Goal: Transaction & Acquisition: Purchase product/service

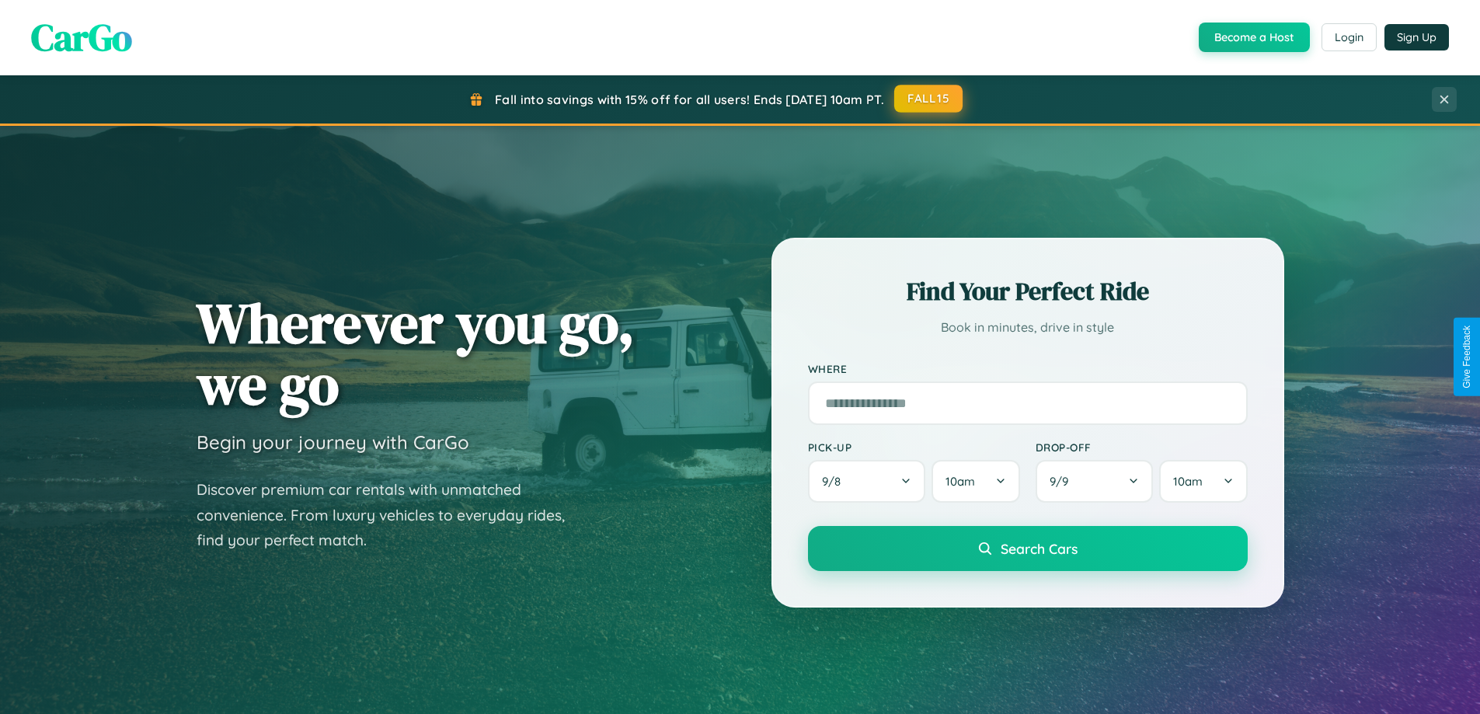
click at [929, 99] on button "FALL15" at bounding box center [928, 99] width 68 height 28
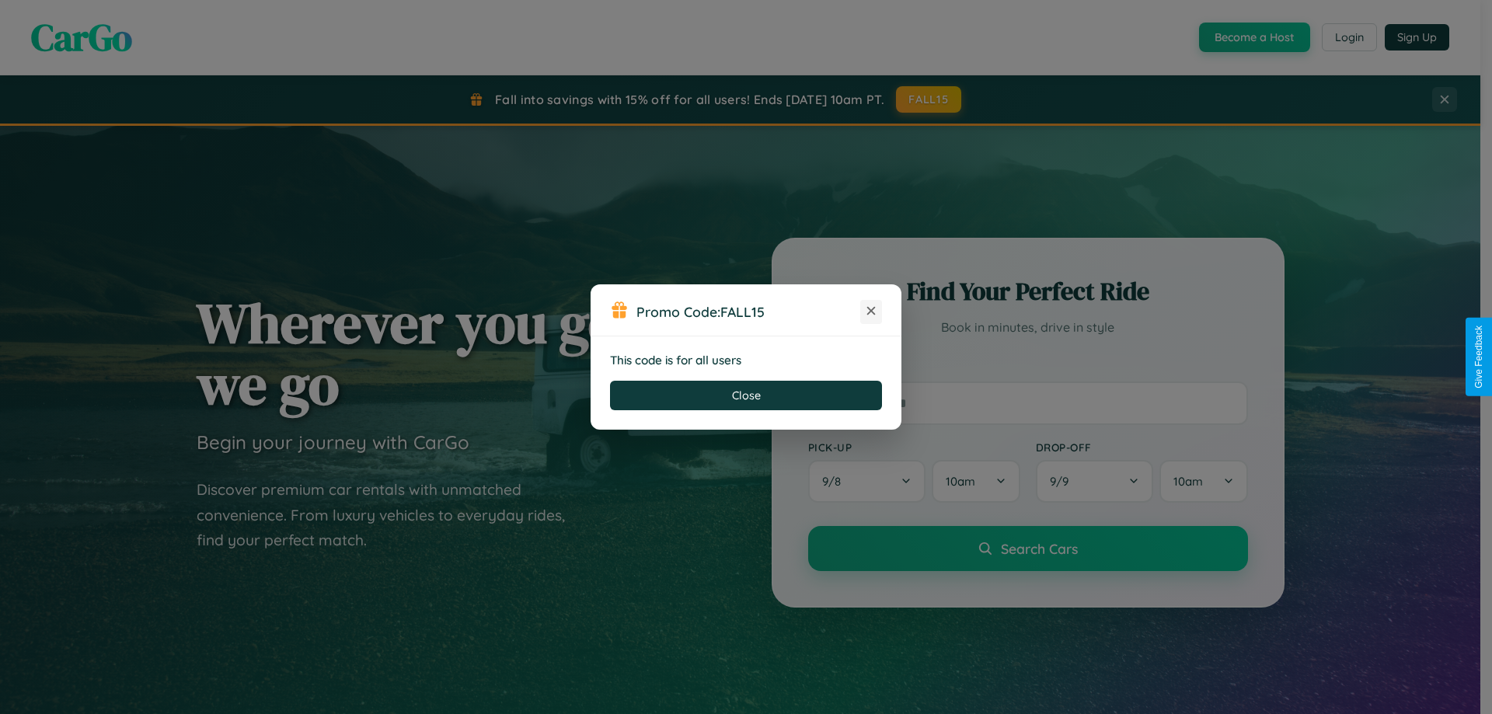
click at [871, 312] on icon at bounding box center [871, 311] width 16 height 16
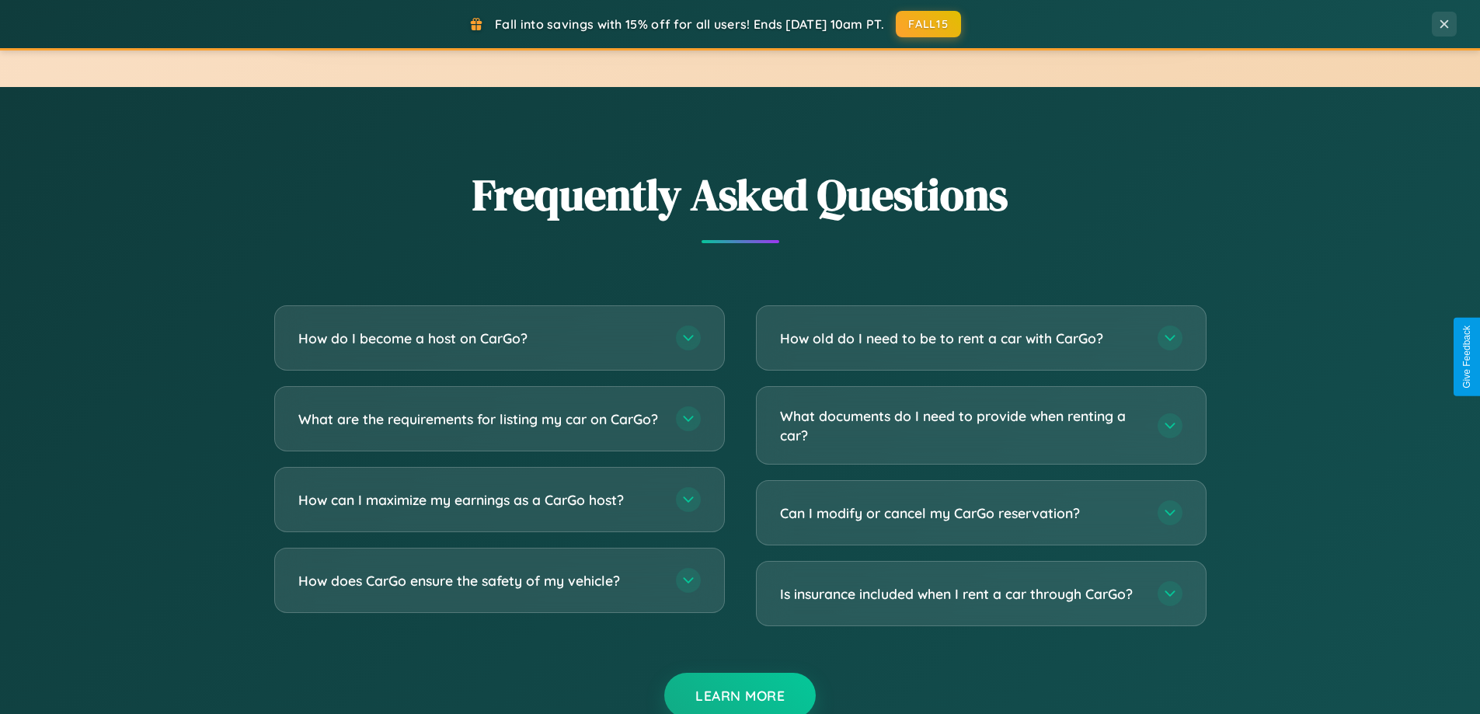
scroll to position [2990, 0]
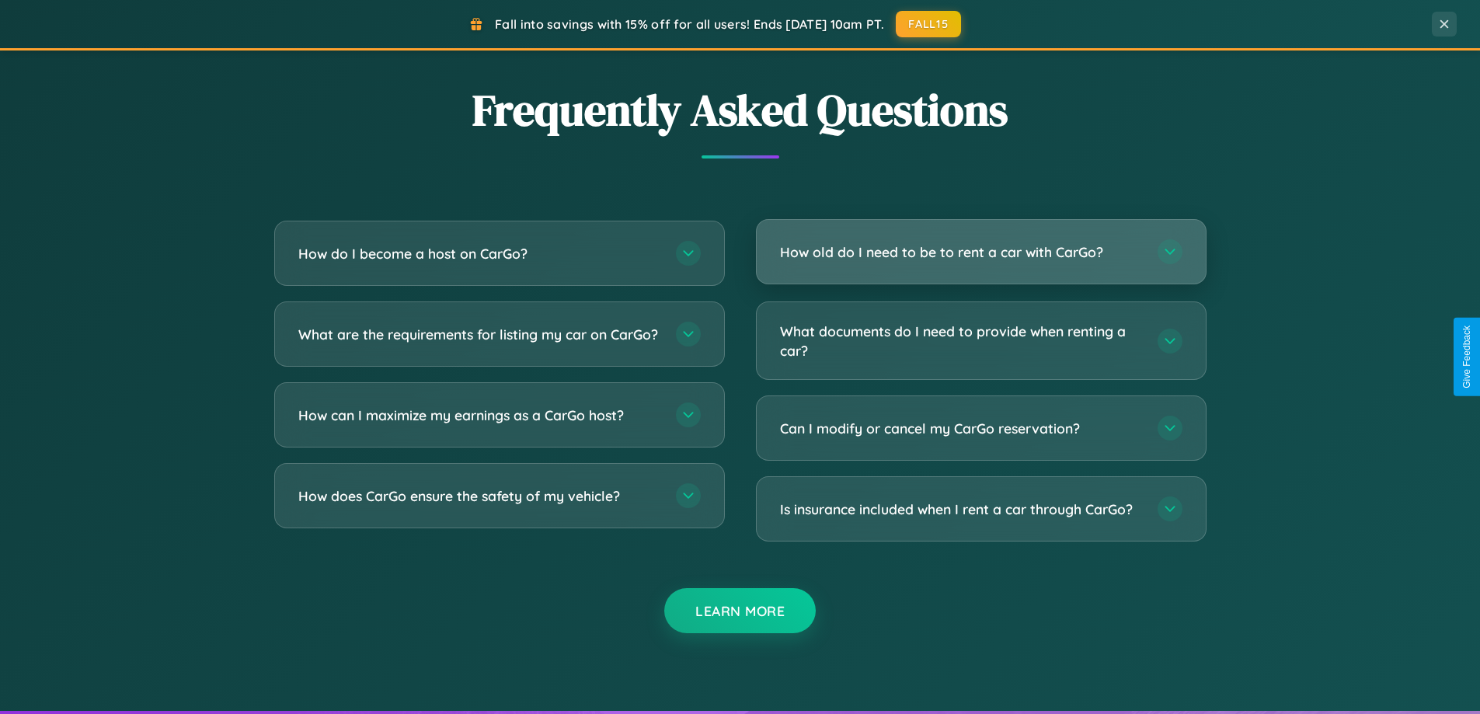
click at [981, 252] on h3 "How old do I need to be to rent a car with CarGo?" at bounding box center [961, 251] width 362 height 19
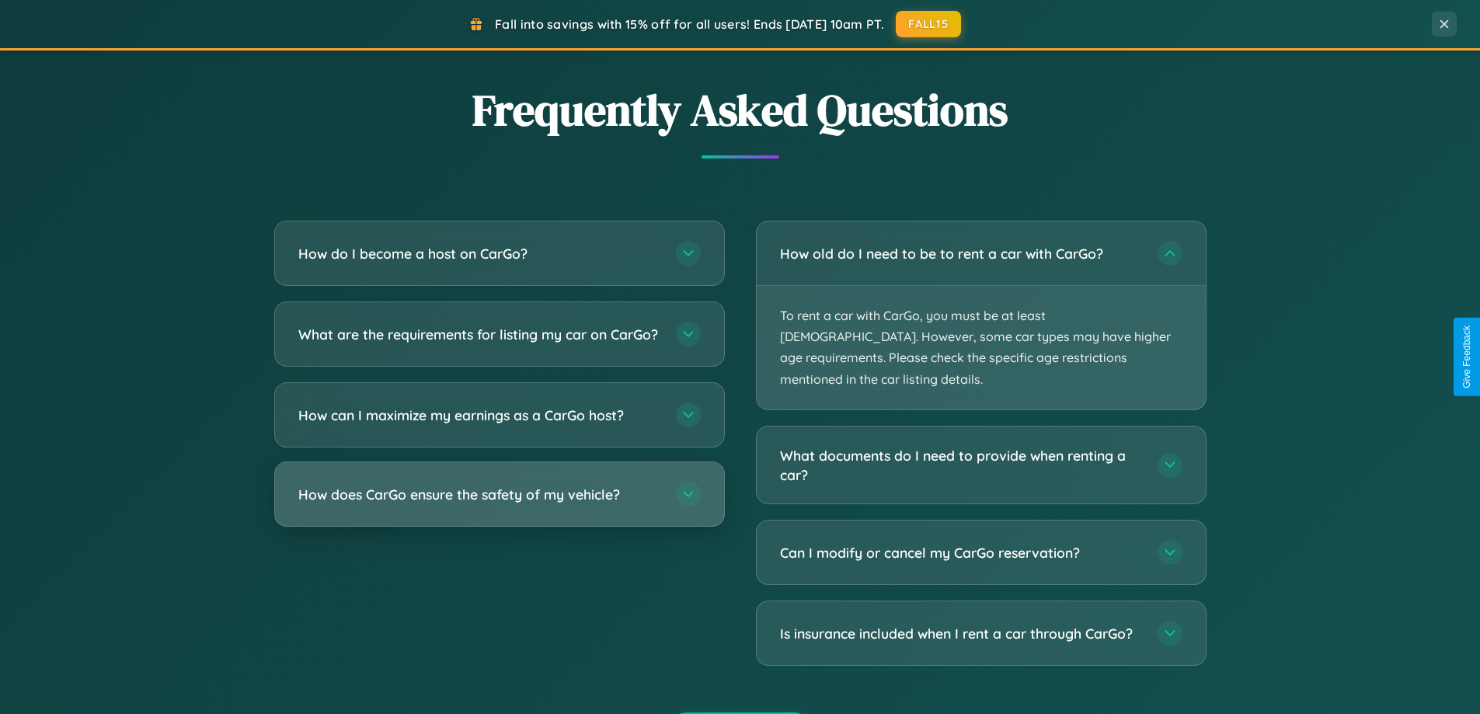
click at [499, 504] on h3 "How does CarGo ensure the safety of my vehicle?" at bounding box center [479, 494] width 362 height 19
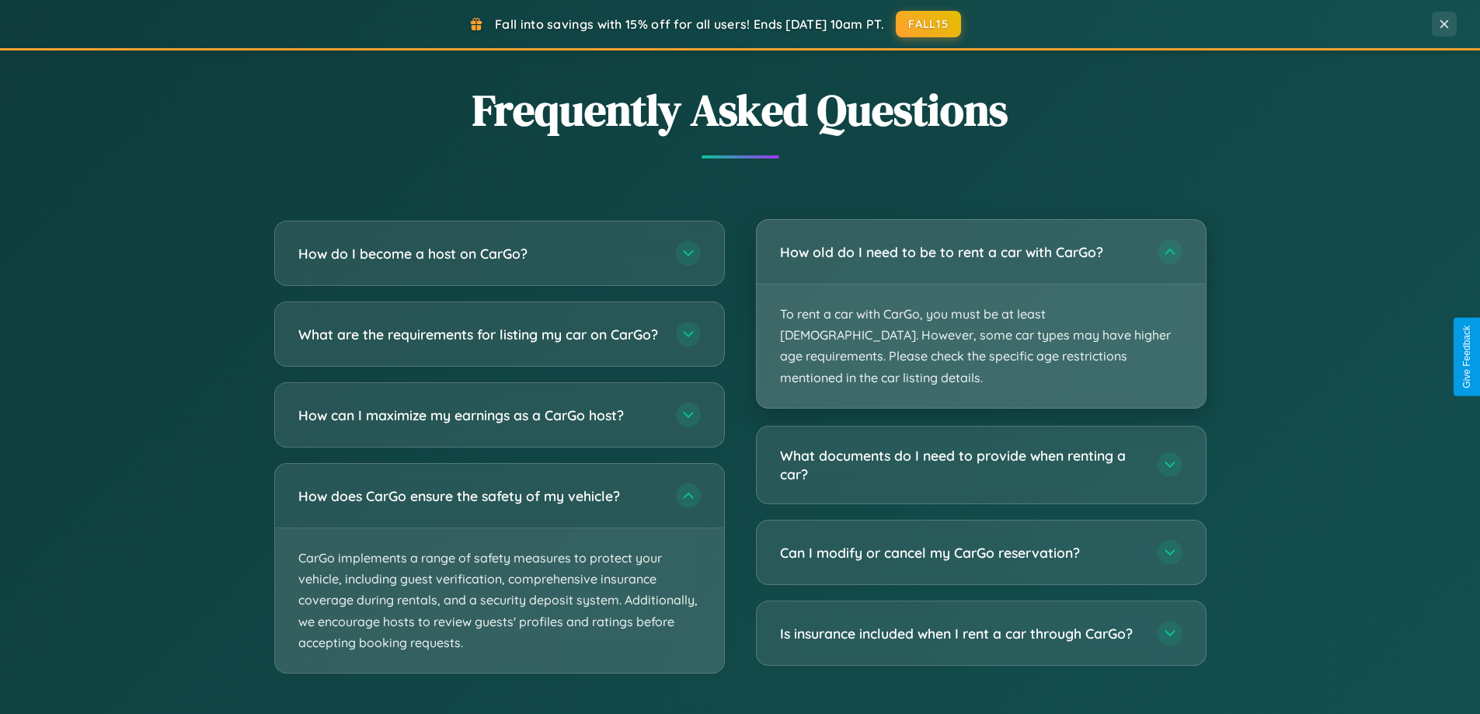
click at [981, 304] on p "To rent a car with CarGo, you must be at least 21 years old. However, some car …" at bounding box center [981, 346] width 449 height 124
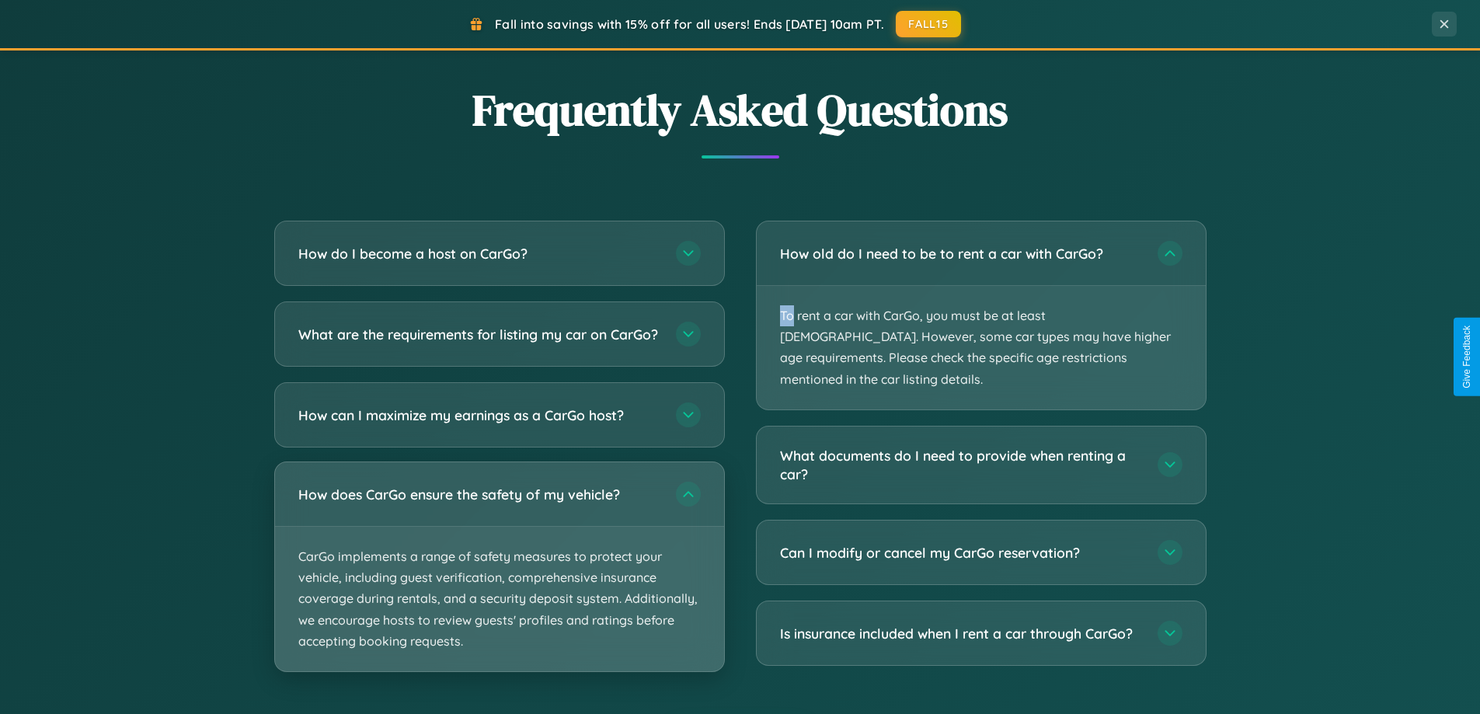
click at [499, 581] on p "CarGo implements a range of safety measures to protect your vehicle, including …" at bounding box center [499, 599] width 449 height 145
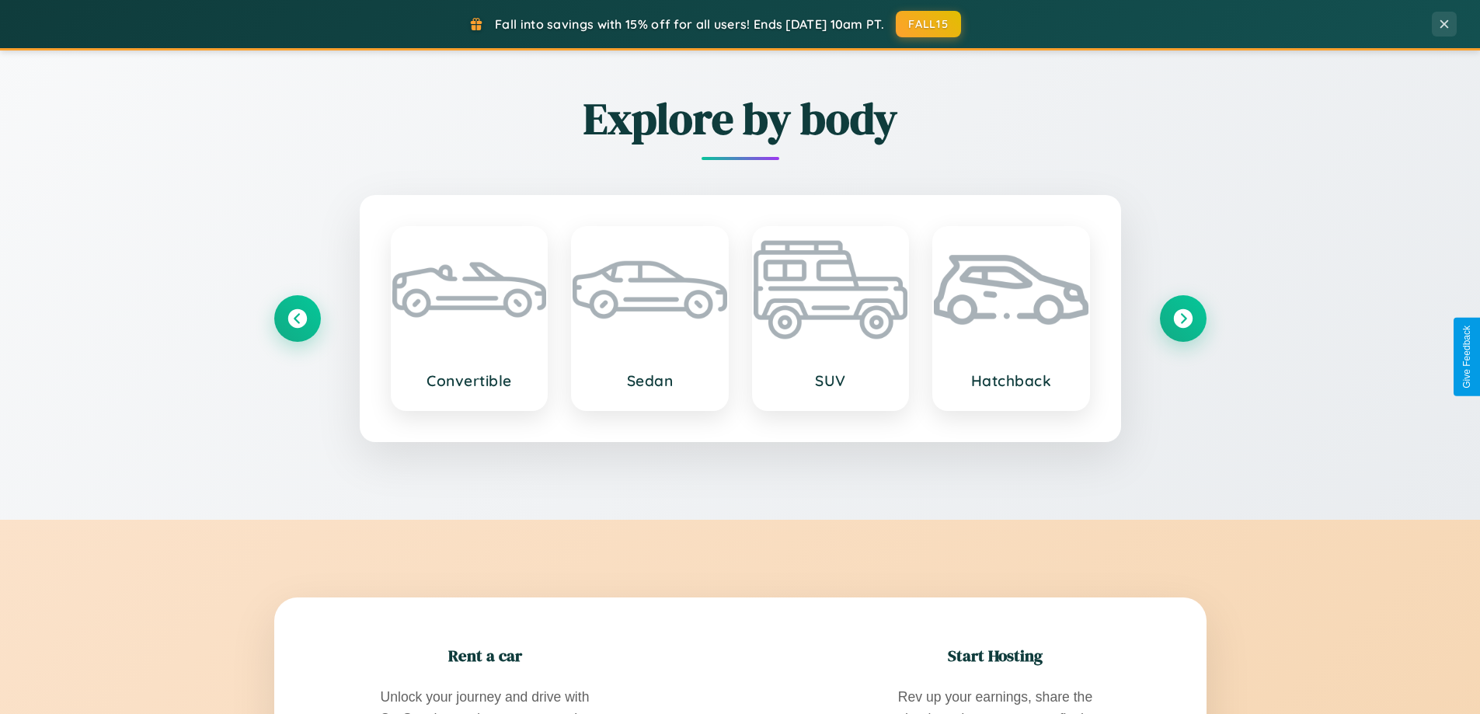
scroll to position [0, 0]
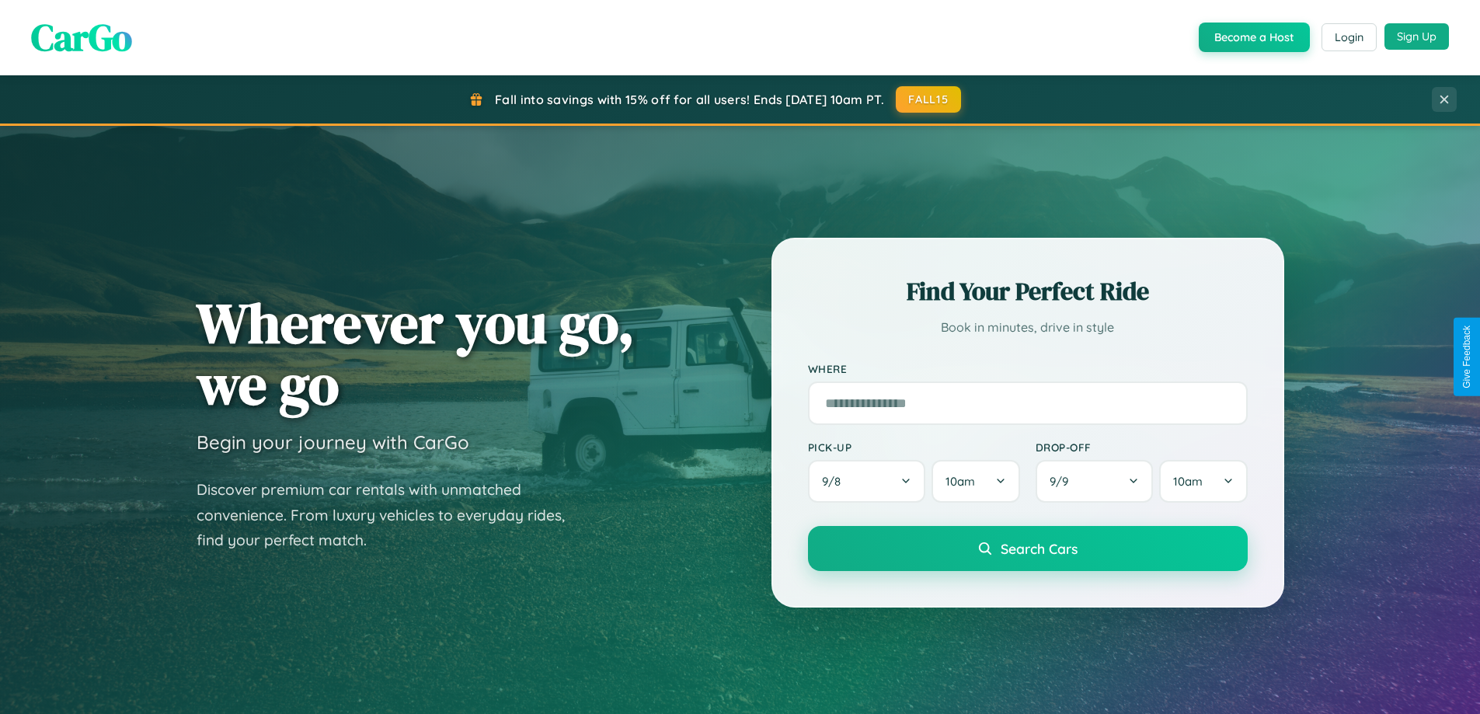
click at [1417, 37] on button "Sign Up" at bounding box center [1417, 36] width 64 height 26
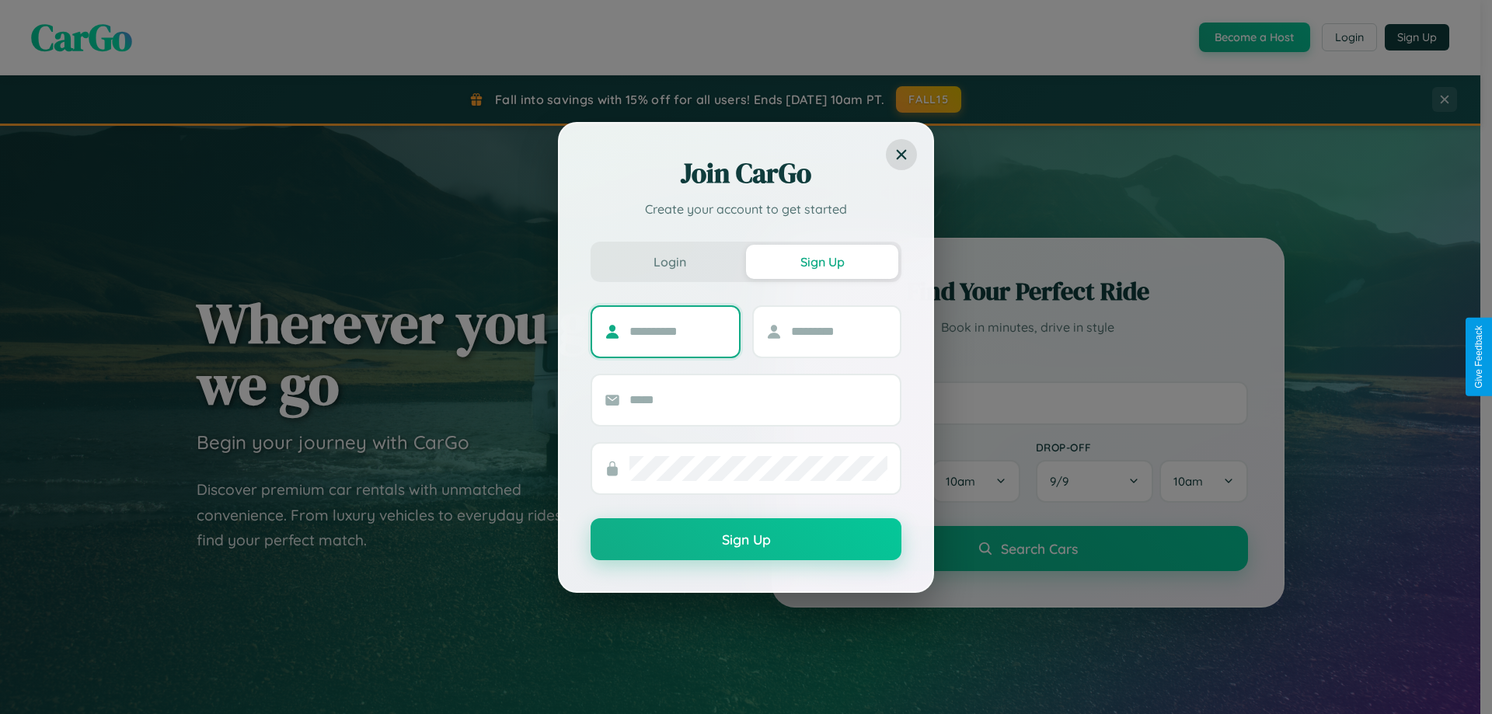
click at [678, 331] on input "text" at bounding box center [677, 331] width 97 height 25
type input "******"
click at [838, 331] on input "text" at bounding box center [839, 331] width 97 height 25
type input "*********"
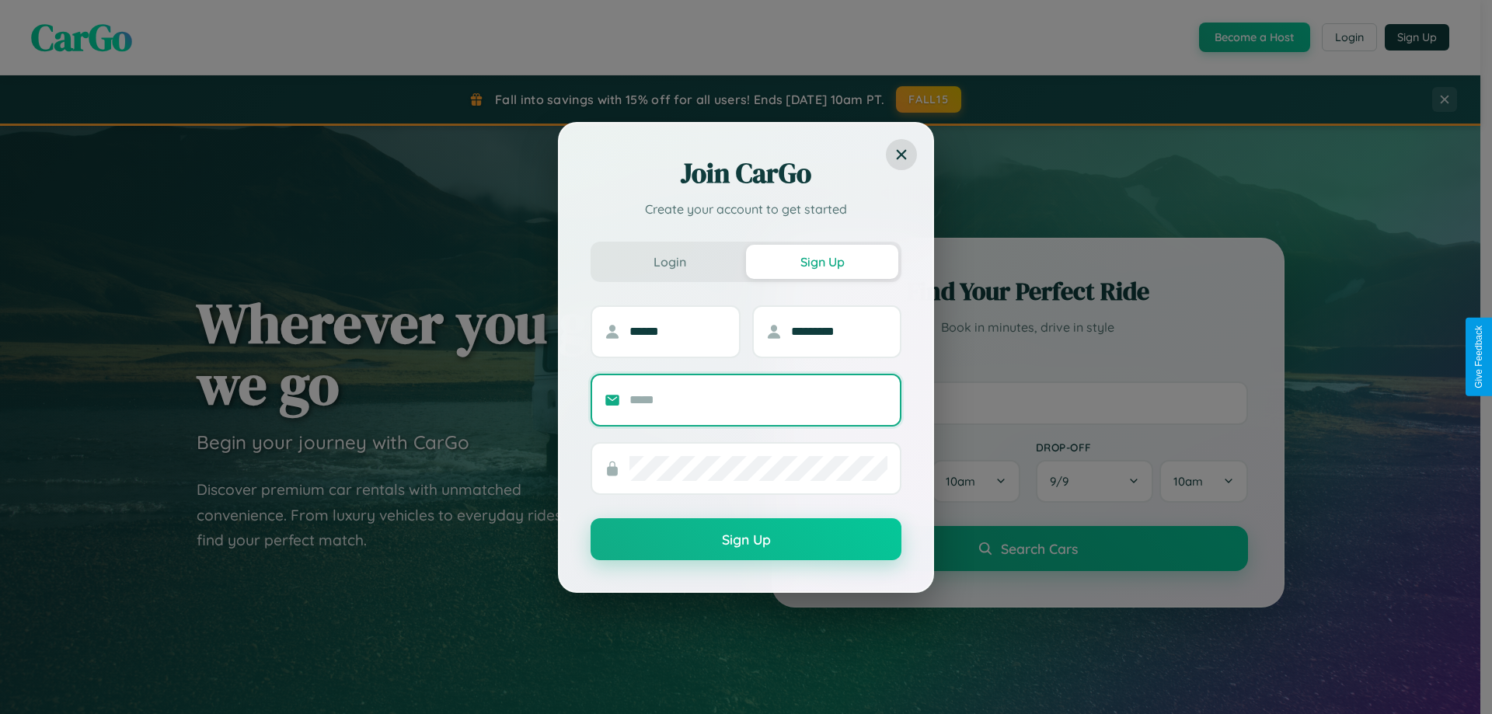
click at [758, 399] on input "text" at bounding box center [758, 400] width 258 height 25
type input "**********"
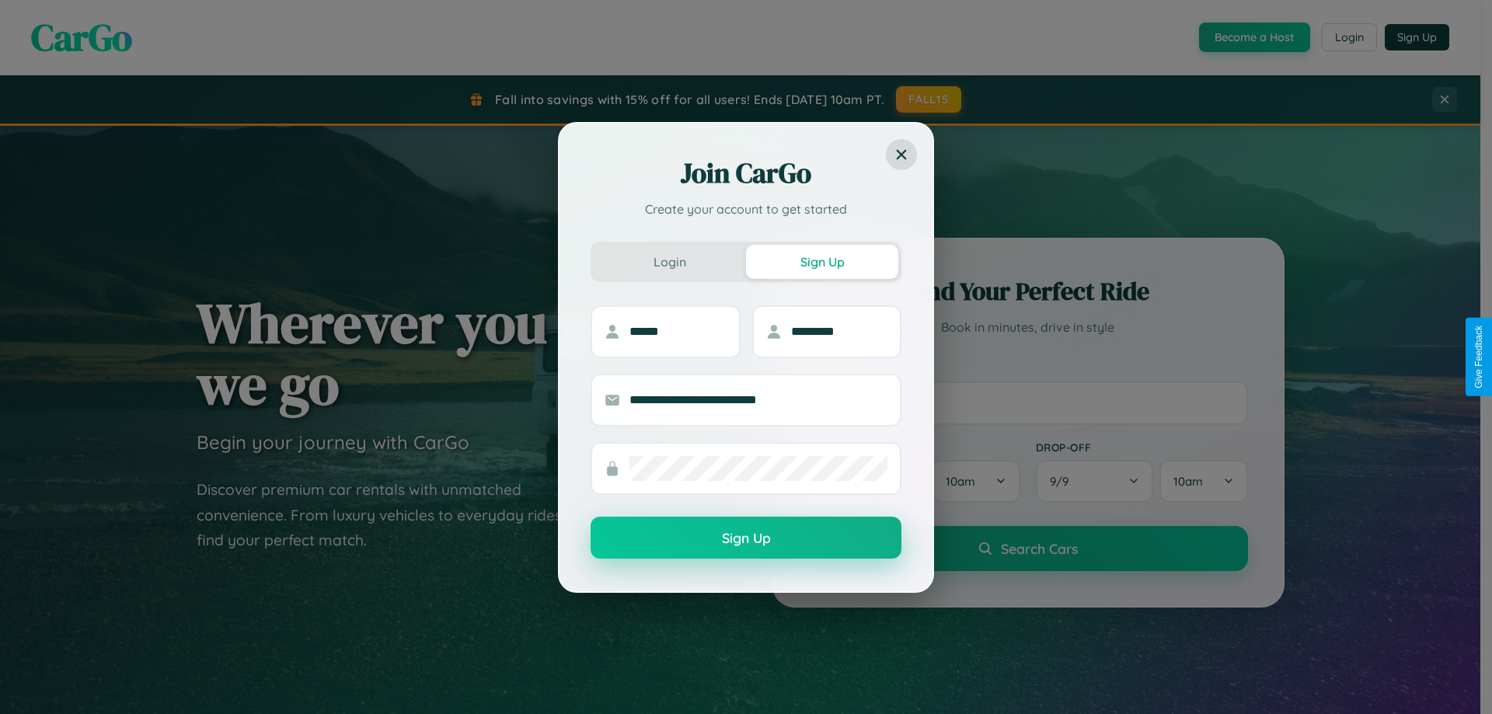
click at [746, 538] on button "Sign Up" at bounding box center [746, 538] width 311 height 42
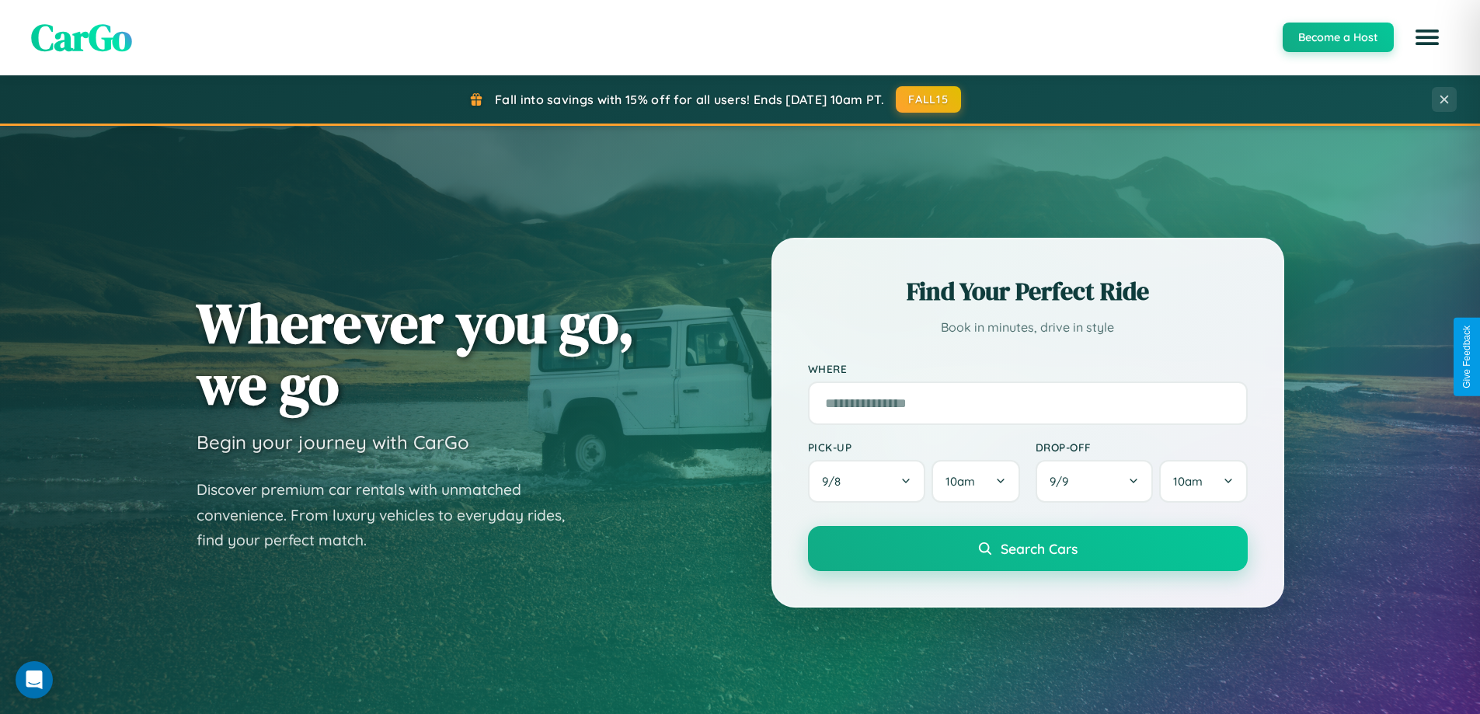
scroll to position [670, 0]
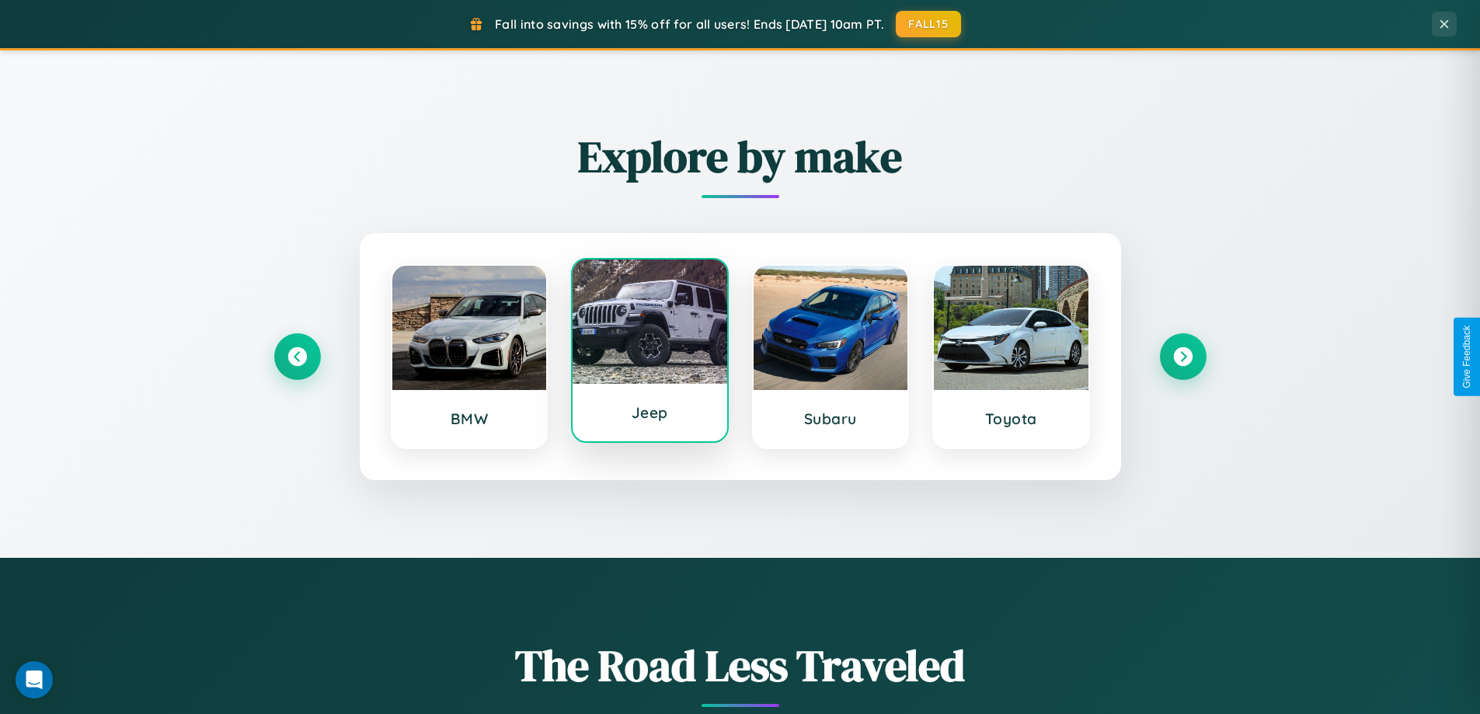
click at [650, 357] on div at bounding box center [650, 322] width 155 height 124
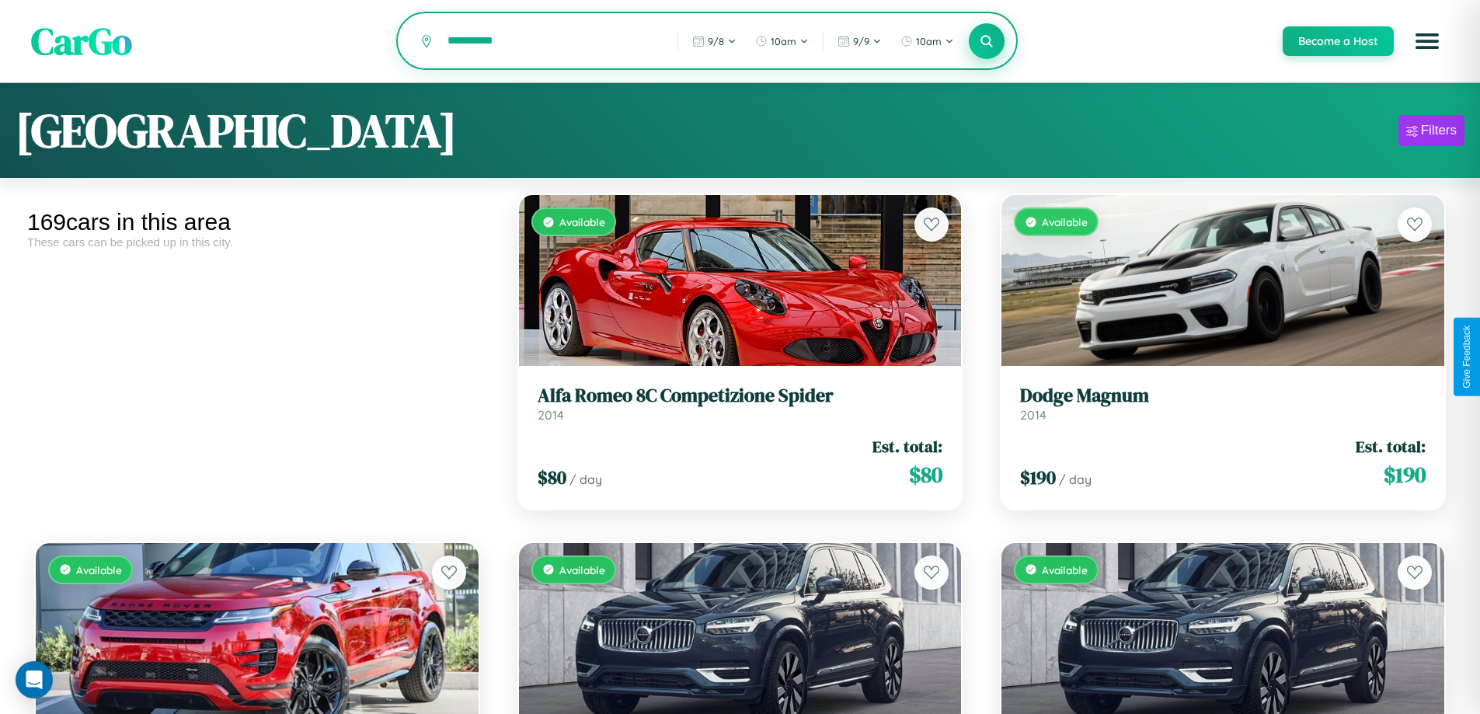
type input "**********"
click at [986, 42] on icon at bounding box center [987, 40] width 15 height 15
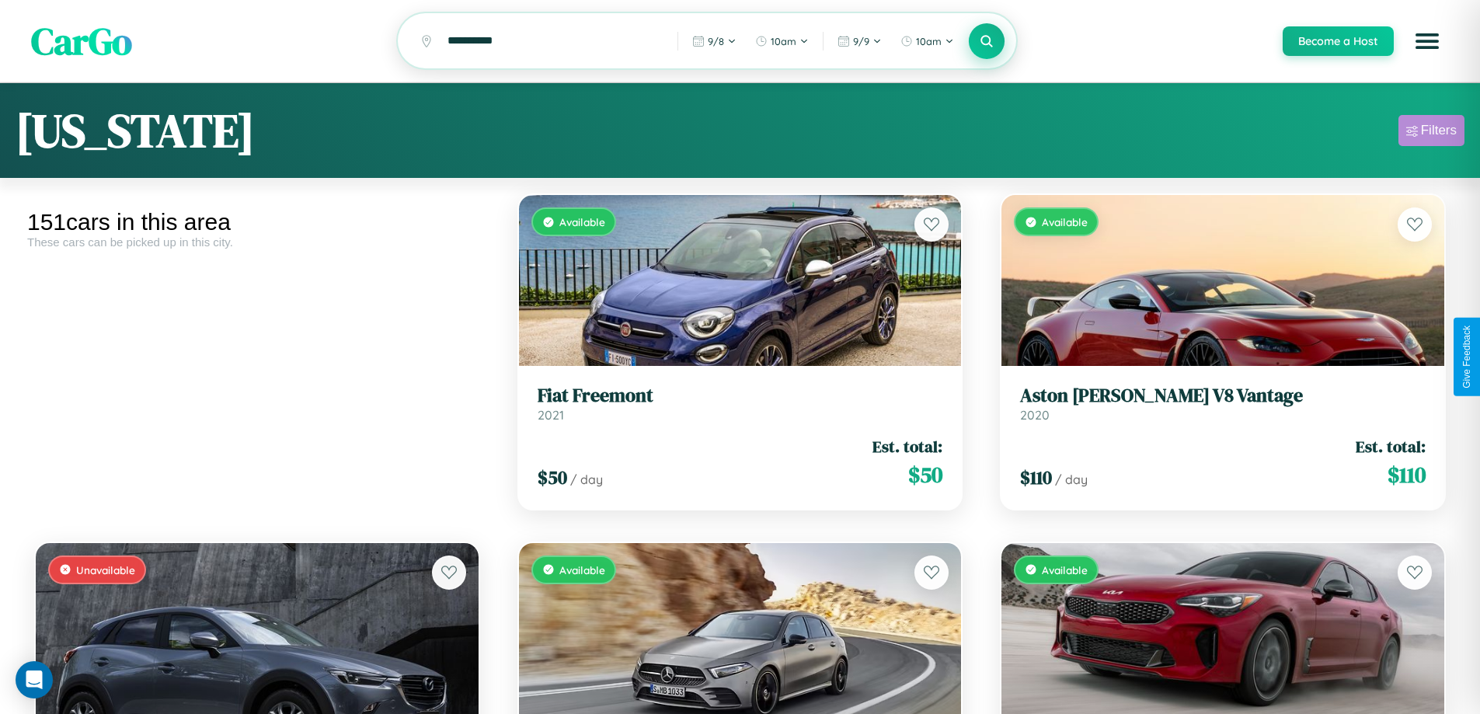
click at [1431, 133] on div "Filters" at bounding box center [1439, 131] width 36 height 16
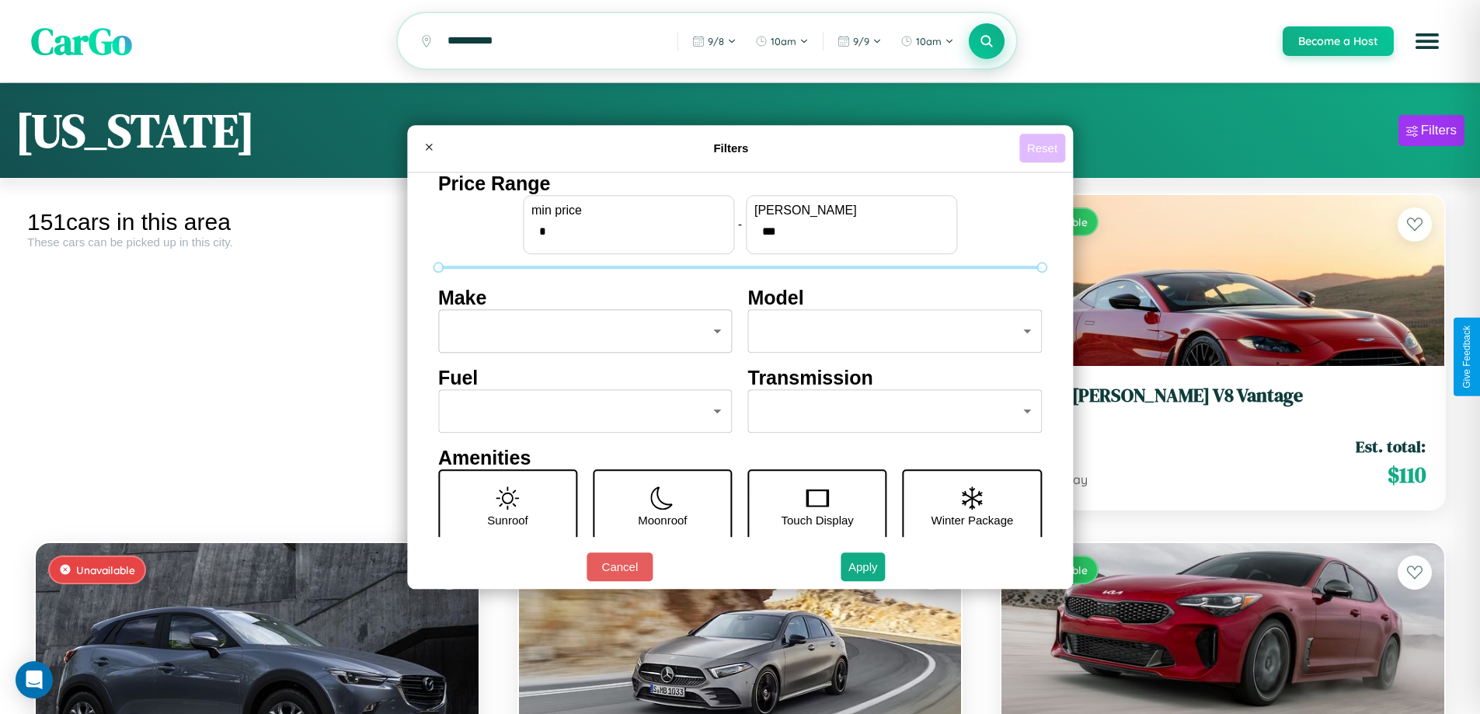
click at [1044, 148] on button "Reset" at bounding box center [1043, 148] width 46 height 29
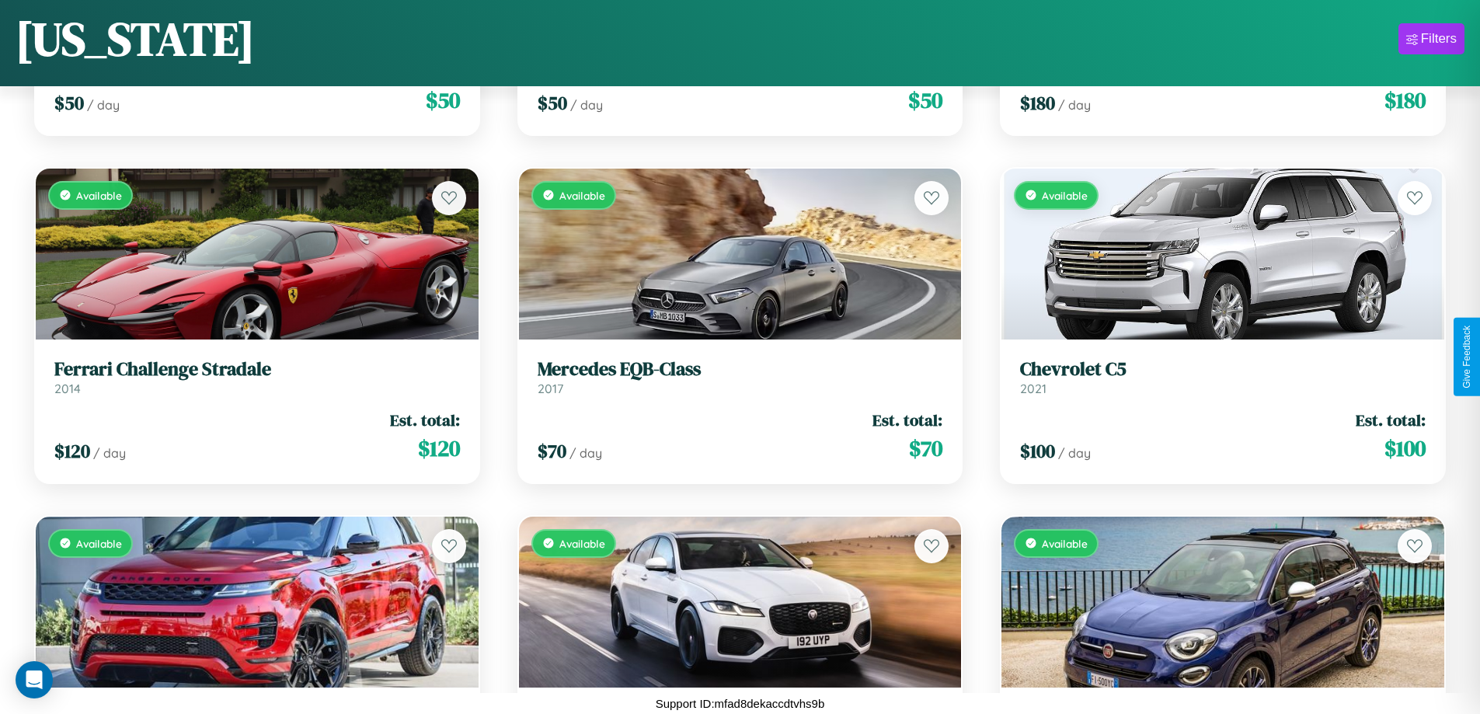
scroll to position [13789, 0]
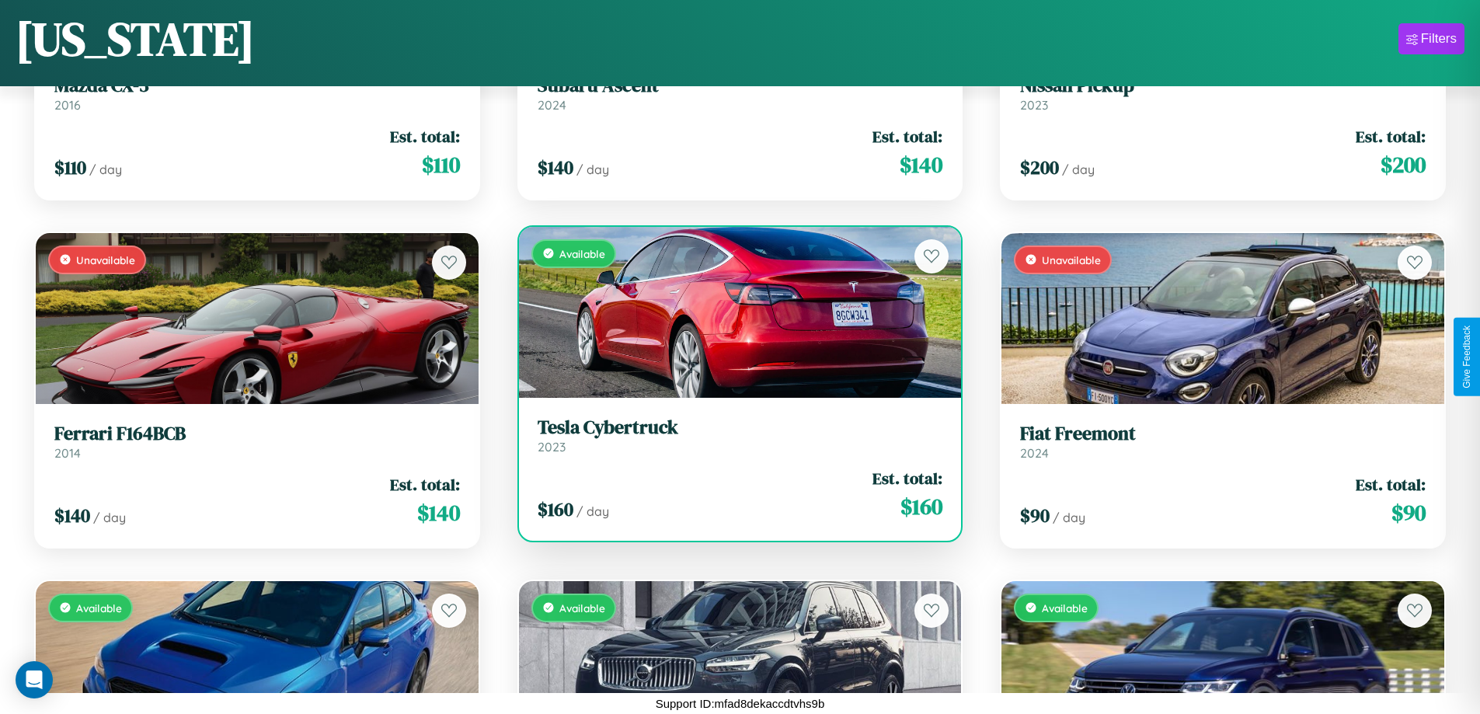
click at [734, 312] on div "Available" at bounding box center [740, 312] width 443 height 171
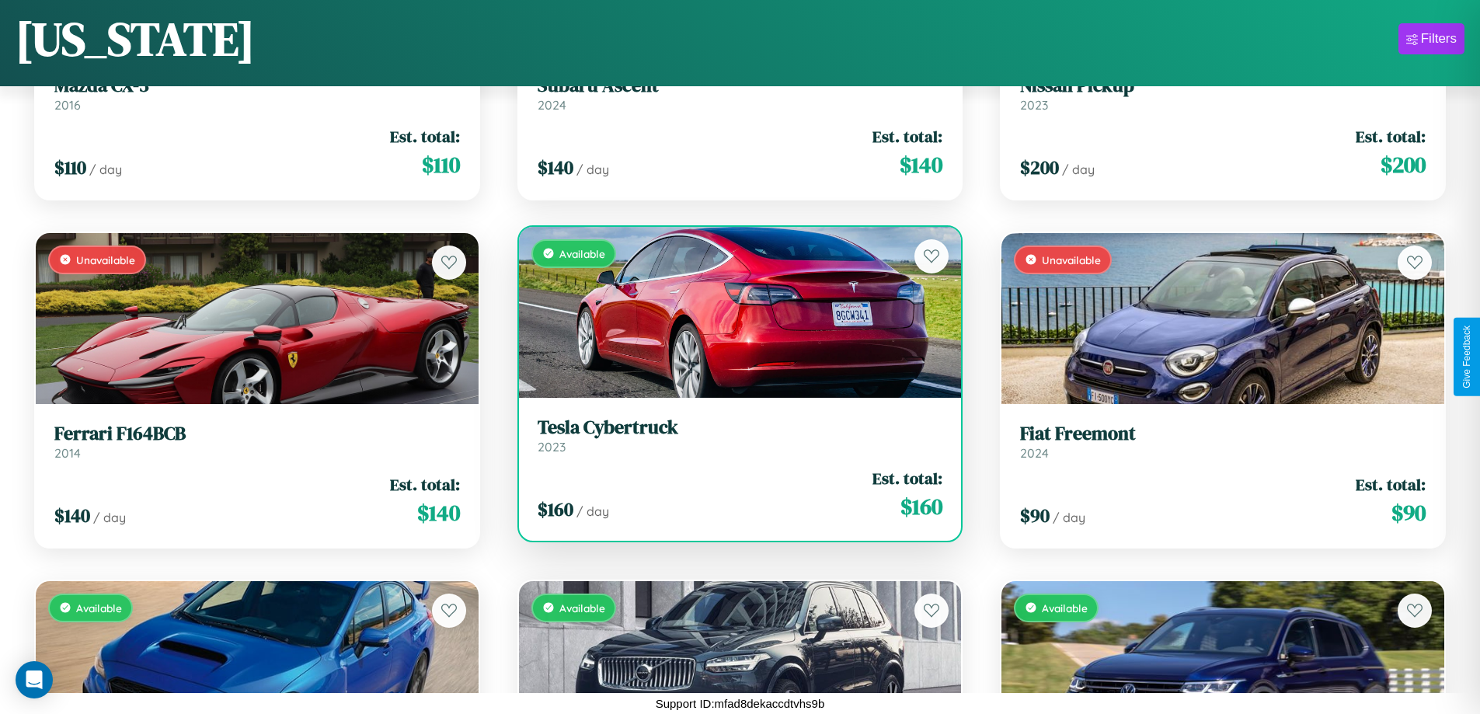
click at [734, 312] on div "Available" at bounding box center [740, 312] width 443 height 171
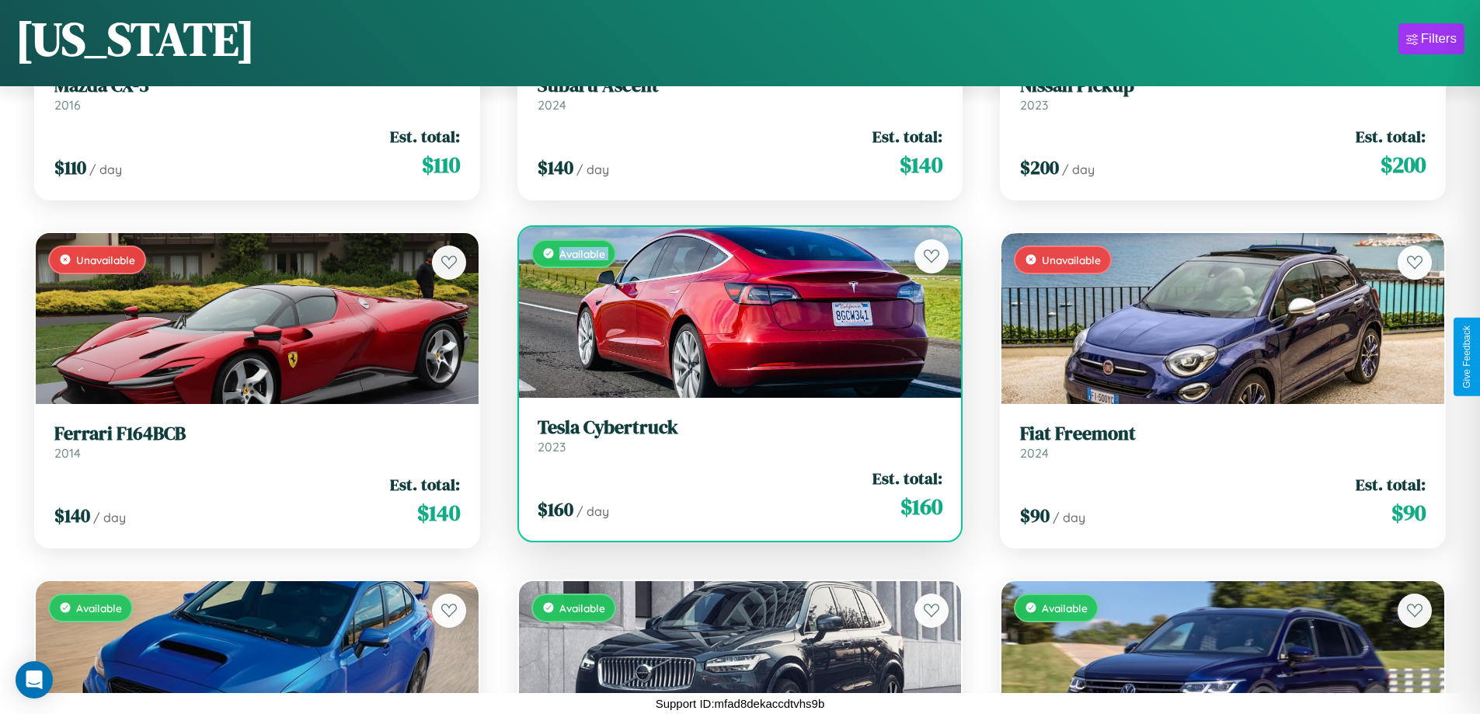
click at [734, 312] on div "Available" at bounding box center [740, 312] width 443 height 171
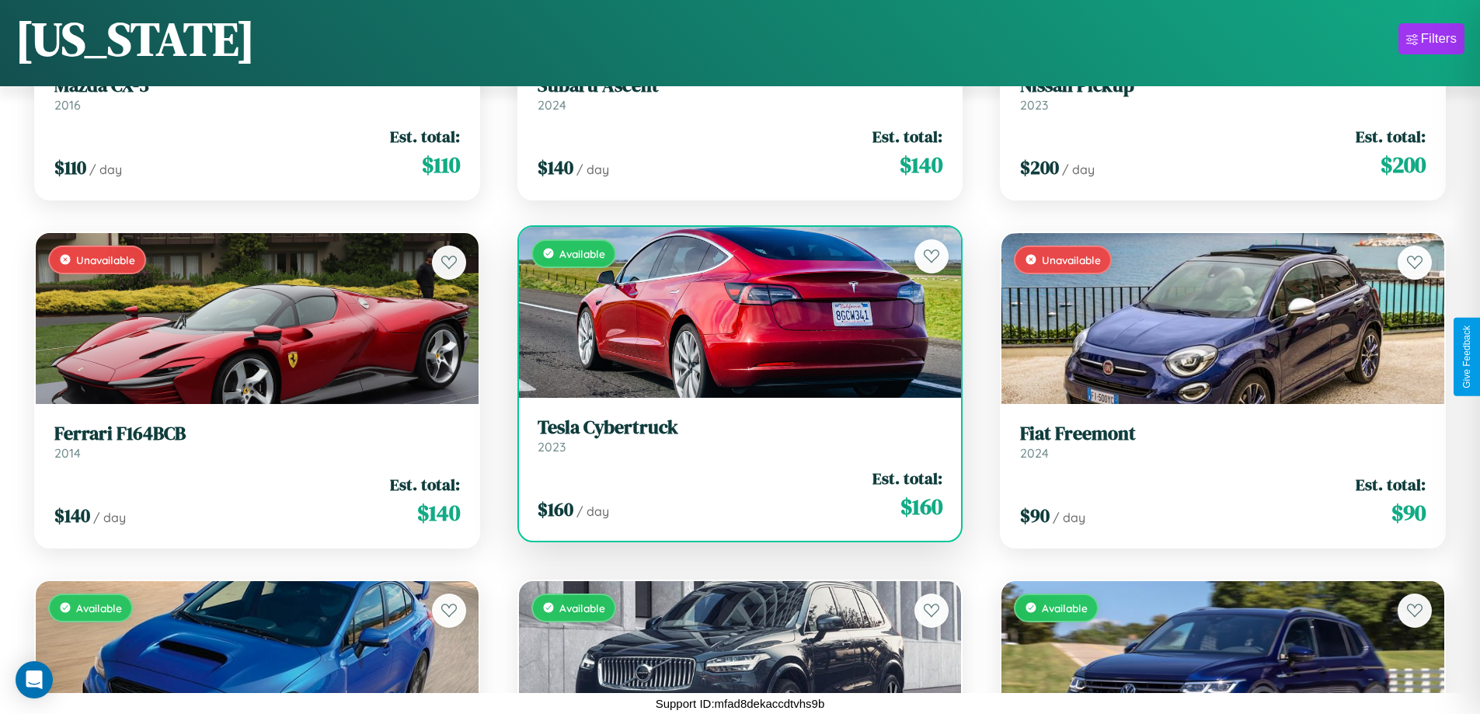
click at [734, 312] on div "Available" at bounding box center [740, 312] width 443 height 171
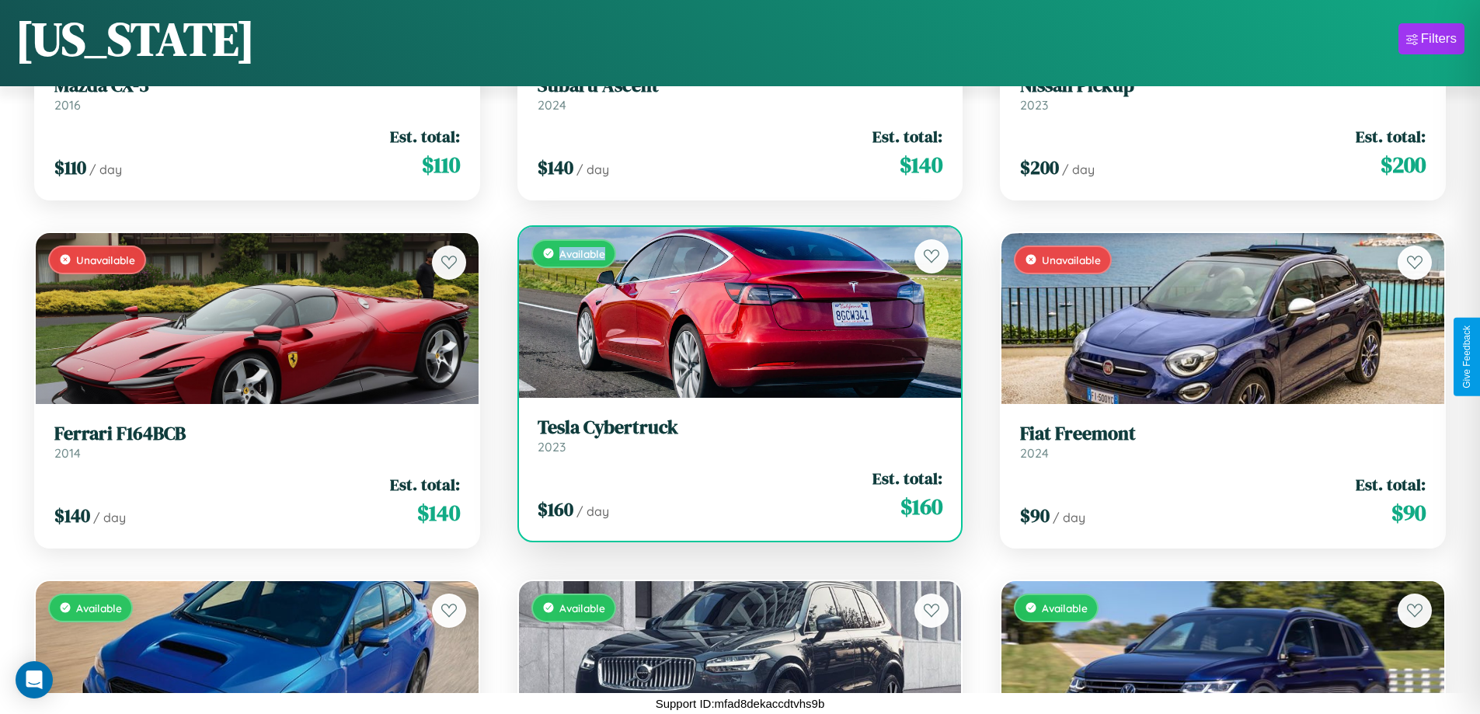
click at [734, 312] on div "Available" at bounding box center [740, 312] width 443 height 171
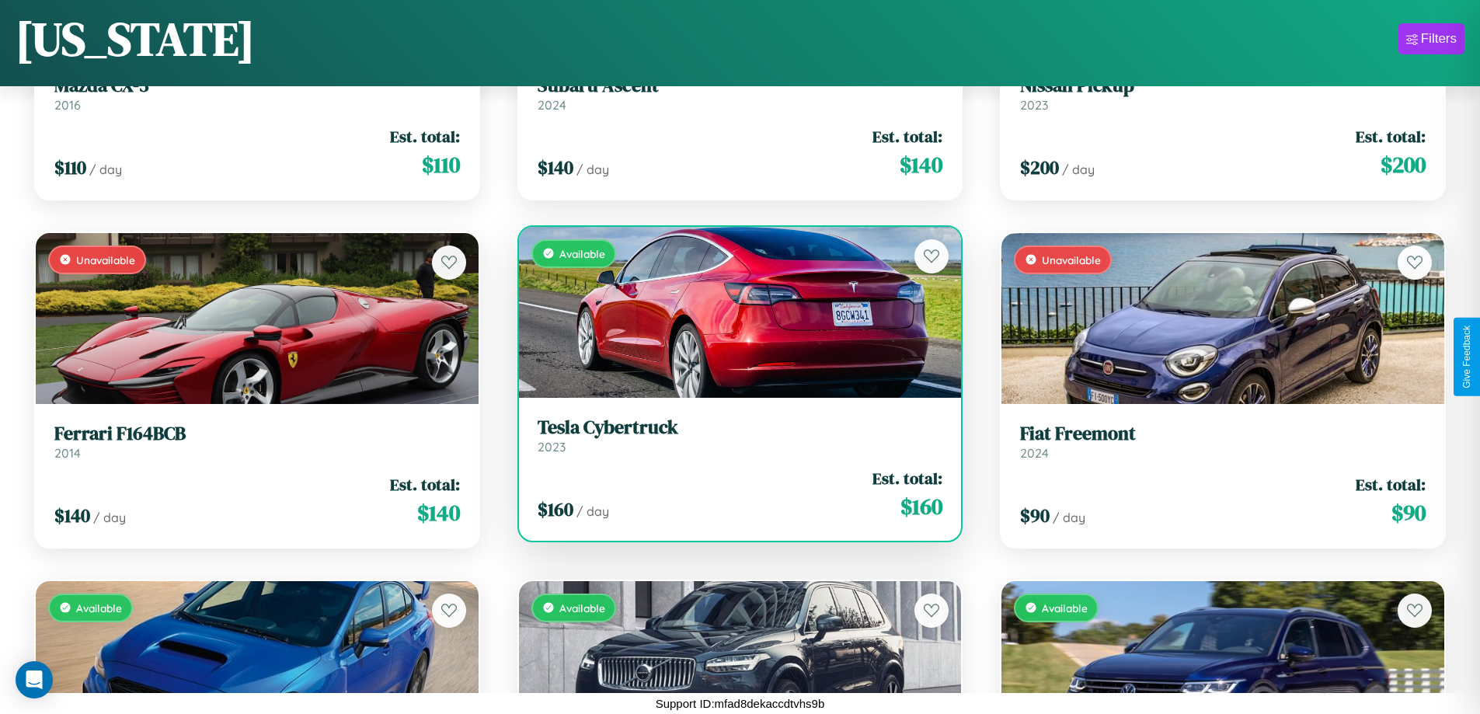
click at [734, 435] on h3 "Tesla Cybertruck" at bounding box center [741, 428] width 406 height 23
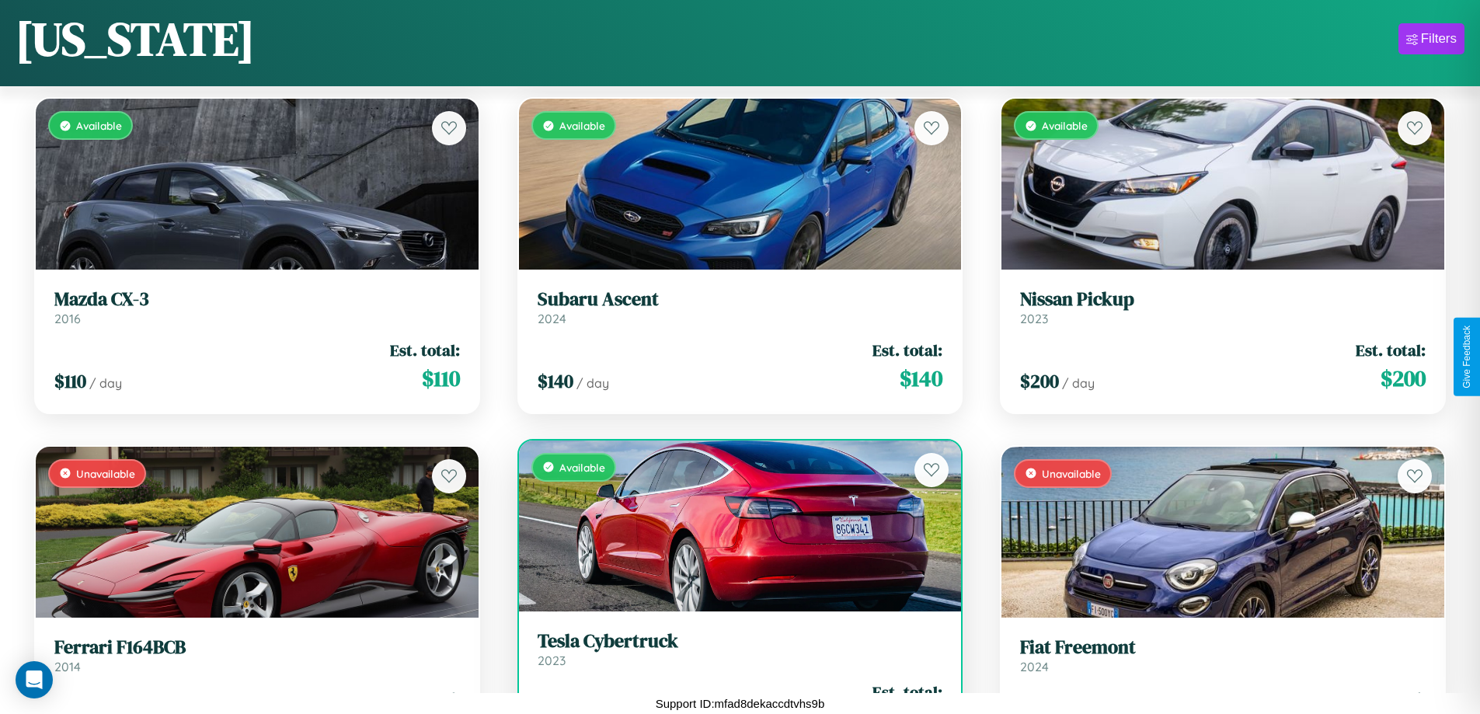
scroll to position [13441, 0]
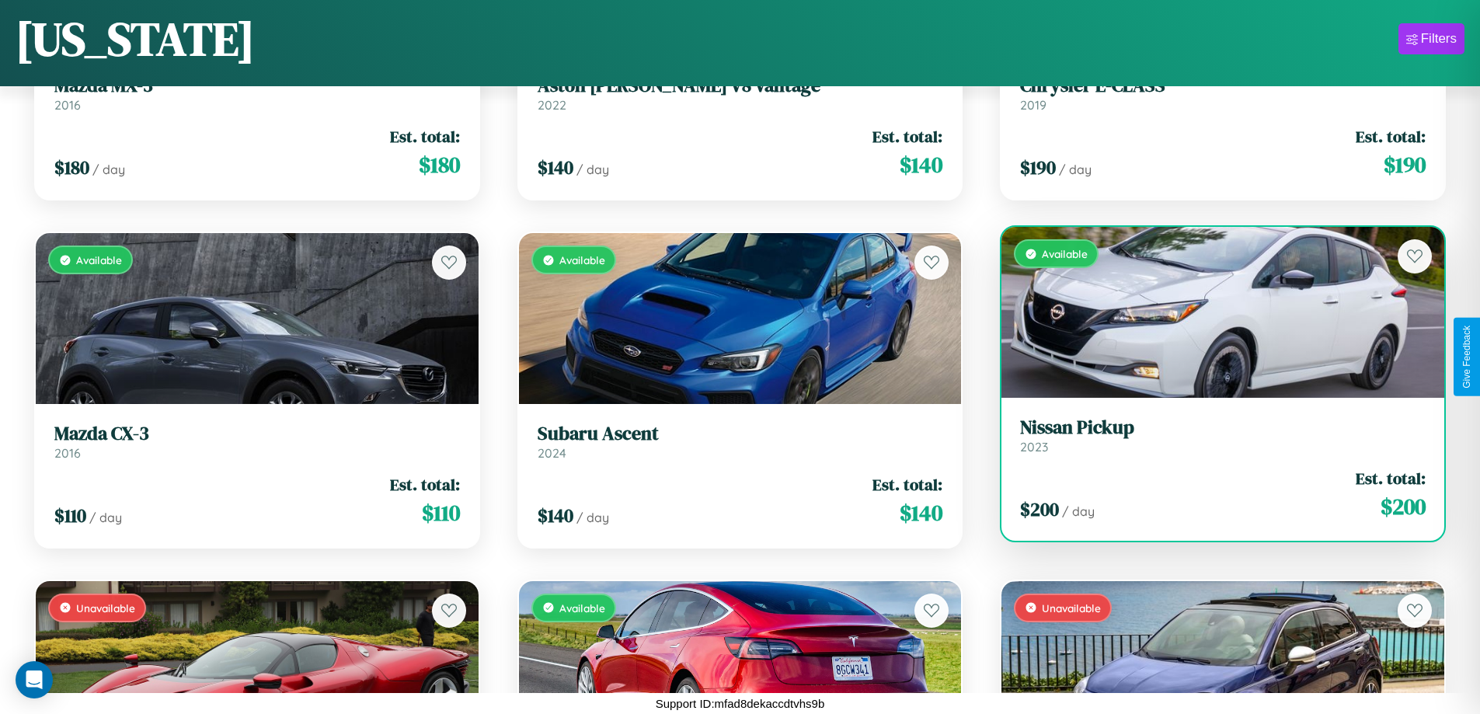
click at [1213, 435] on h3 "Nissan Pickup" at bounding box center [1223, 428] width 406 height 23
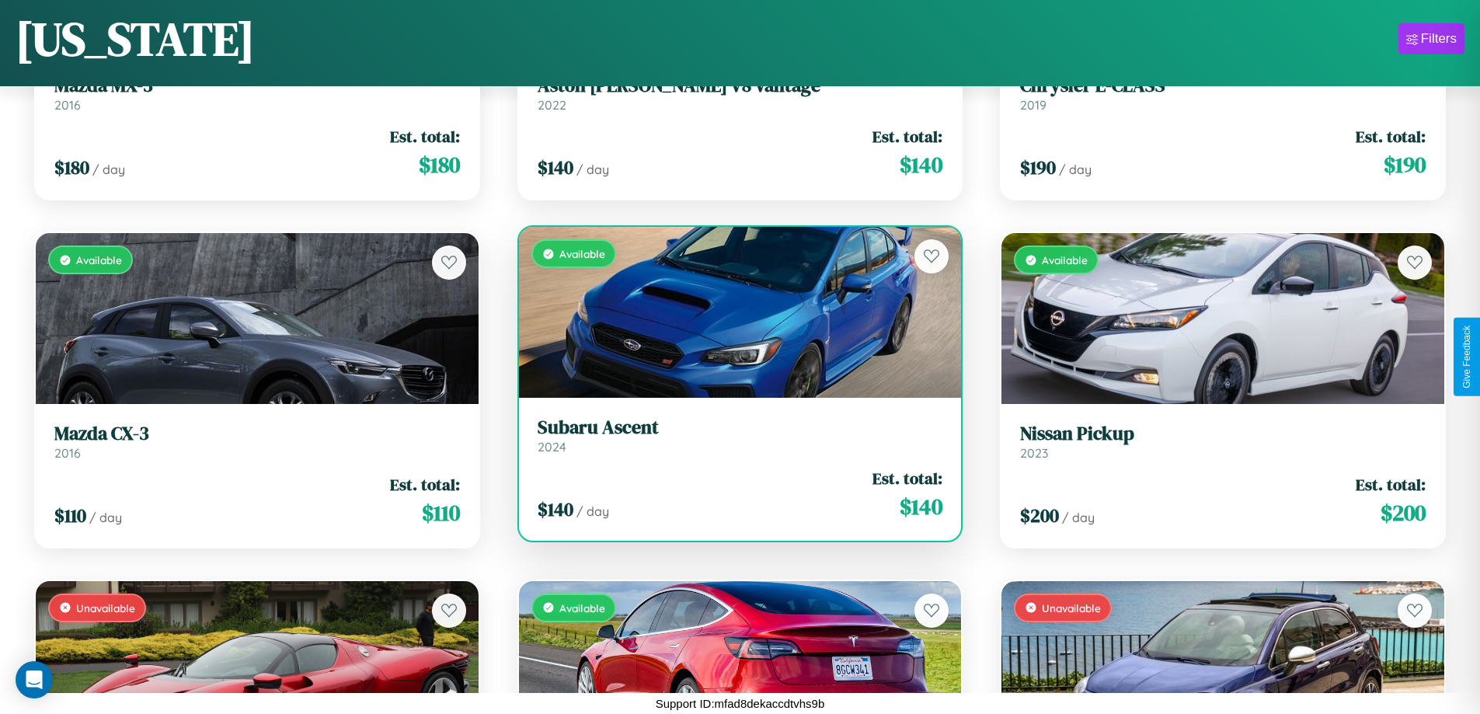
scroll to position [13789, 0]
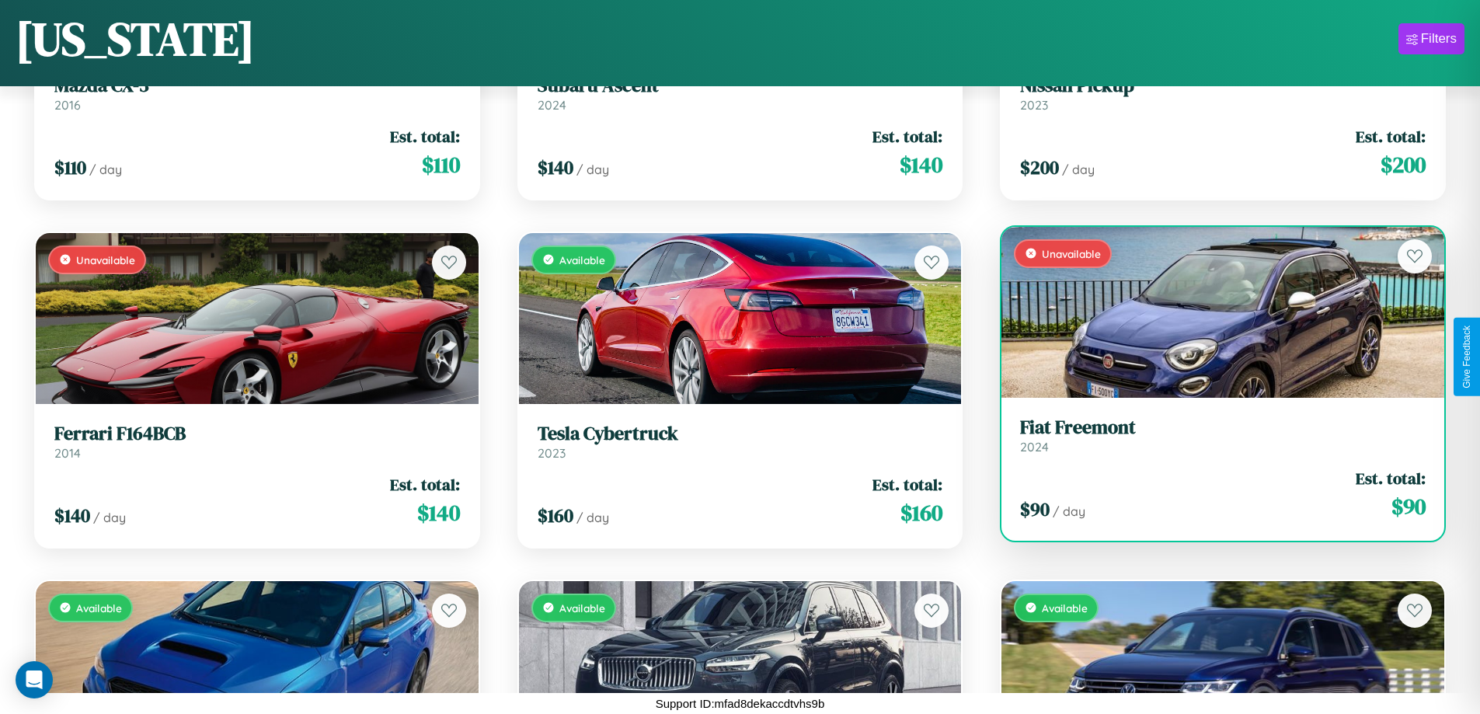
click at [1213, 441] on link "Fiat Freemont 2024" at bounding box center [1223, 436] width 406 height 38
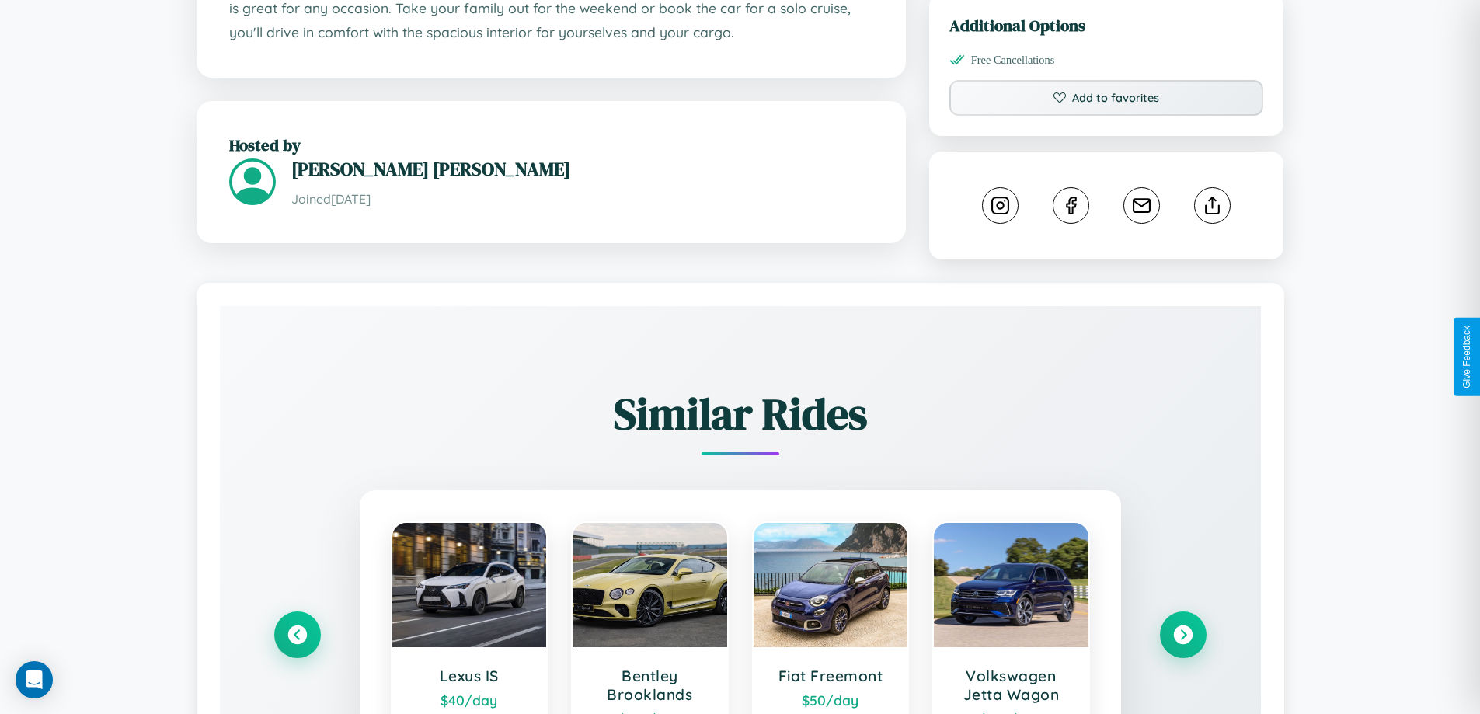
scroll to position [880, 0]
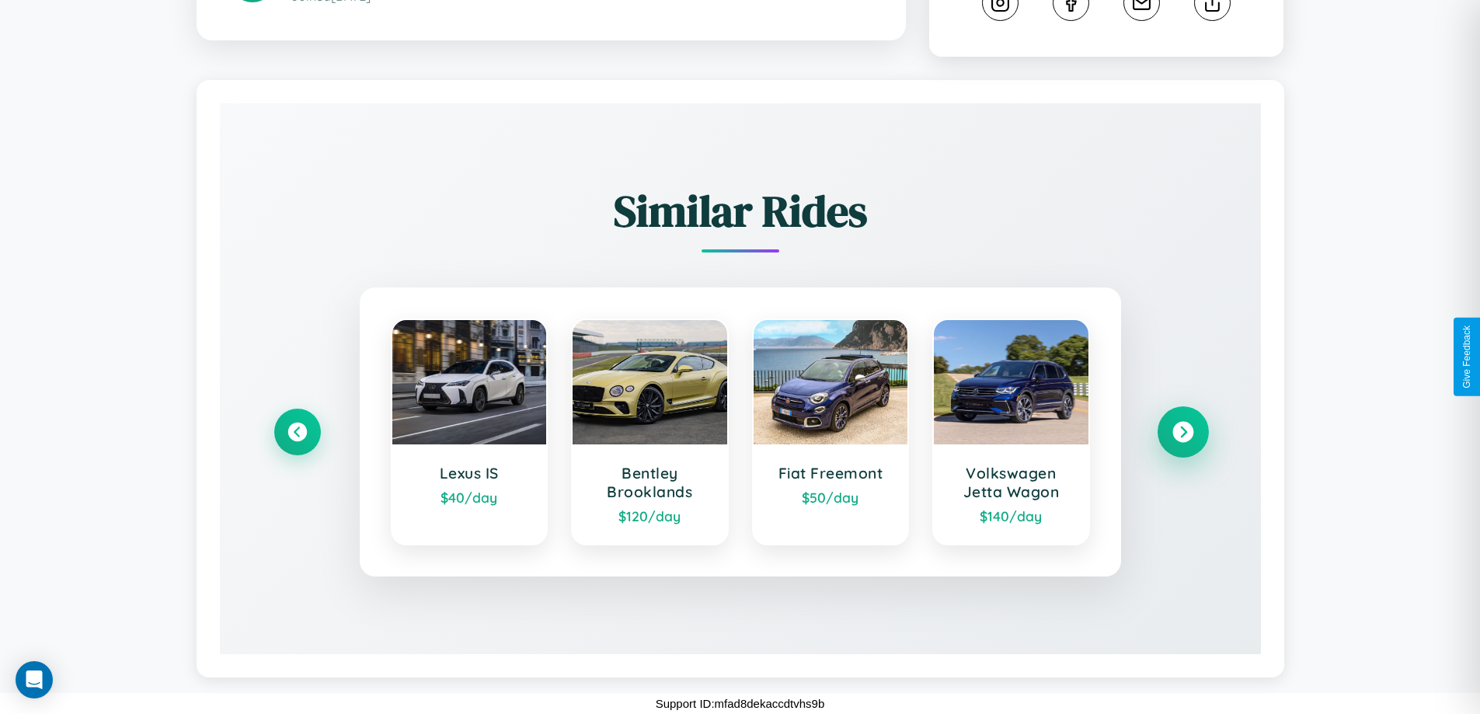
click at [1183, 432] on icon at bounding box center [1183, 432] width 21 height 21
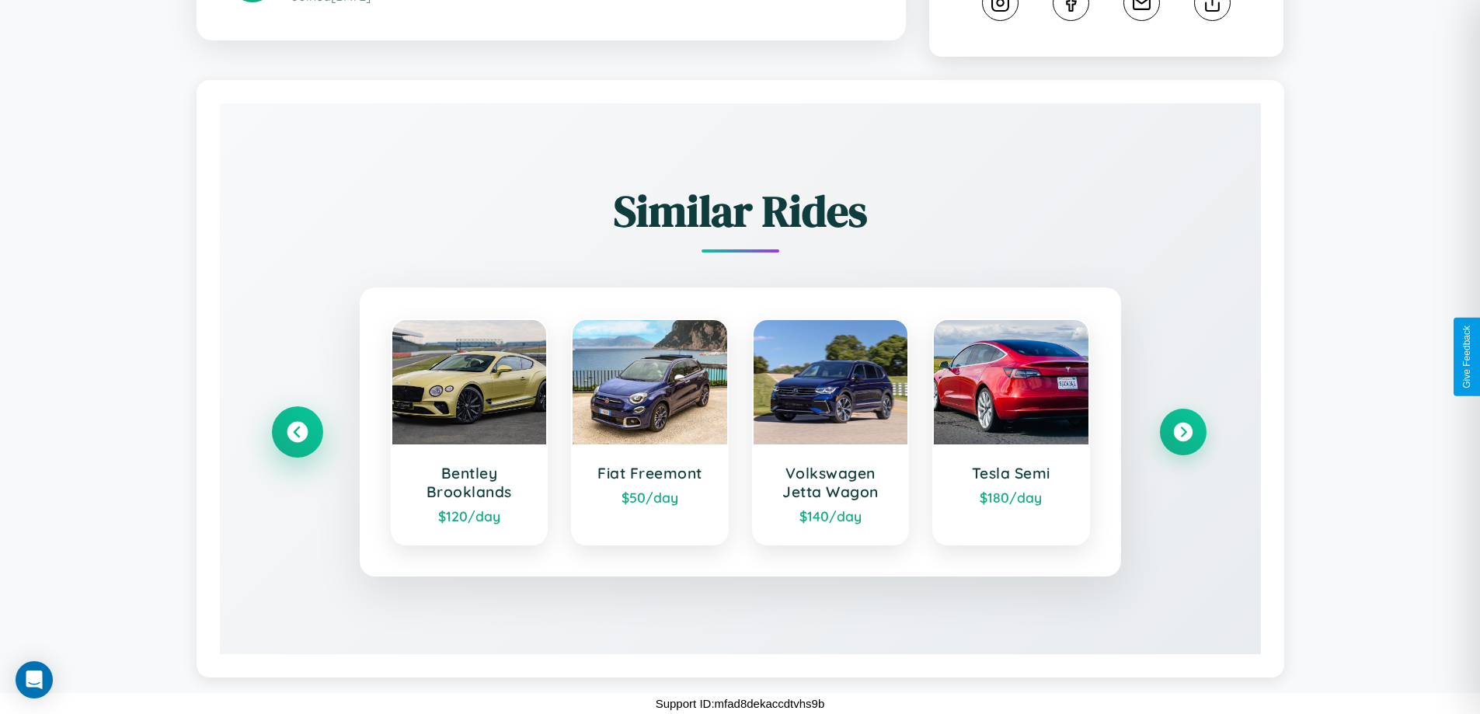
click at [297, 432] on icon at bounding box center [297, 432] width 21 height 21
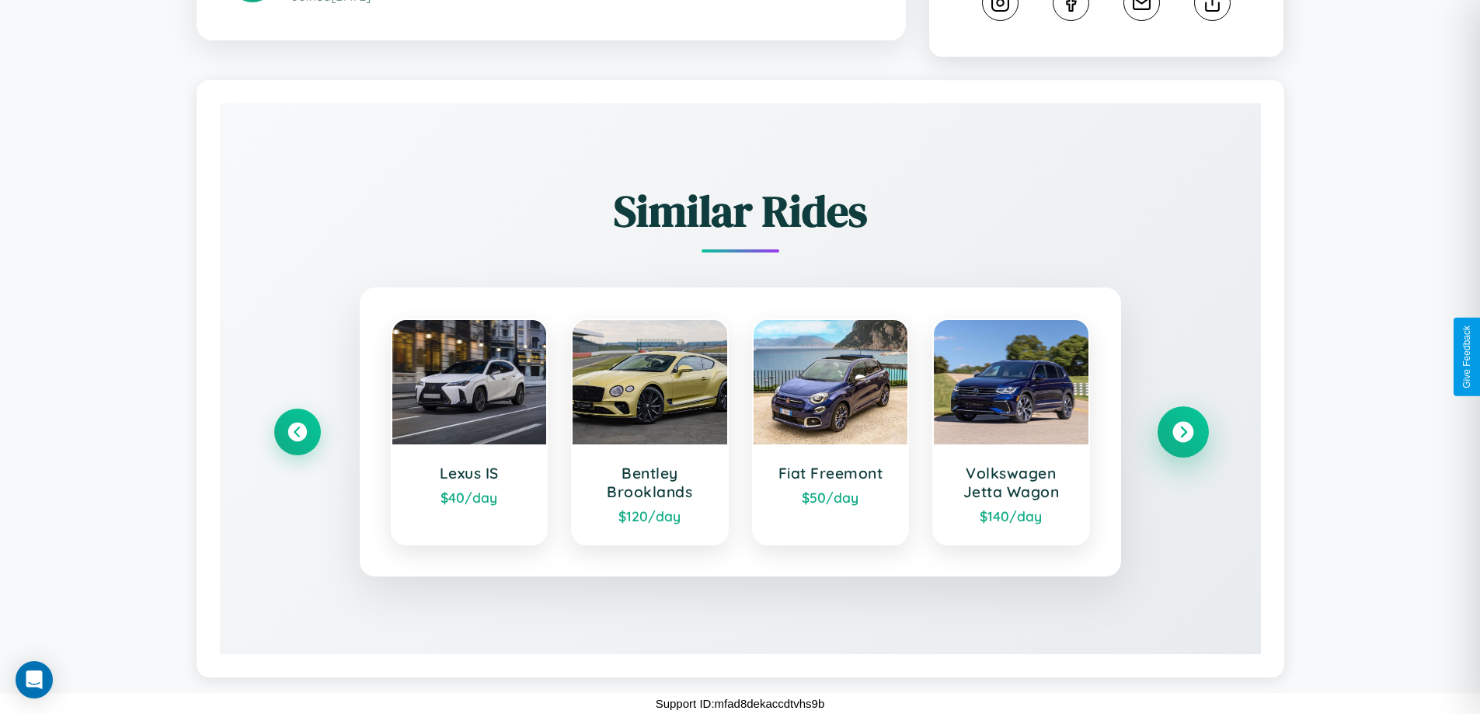
click at [1183, 432] on icon at bounding box center [1183, 432] width 21 height 21
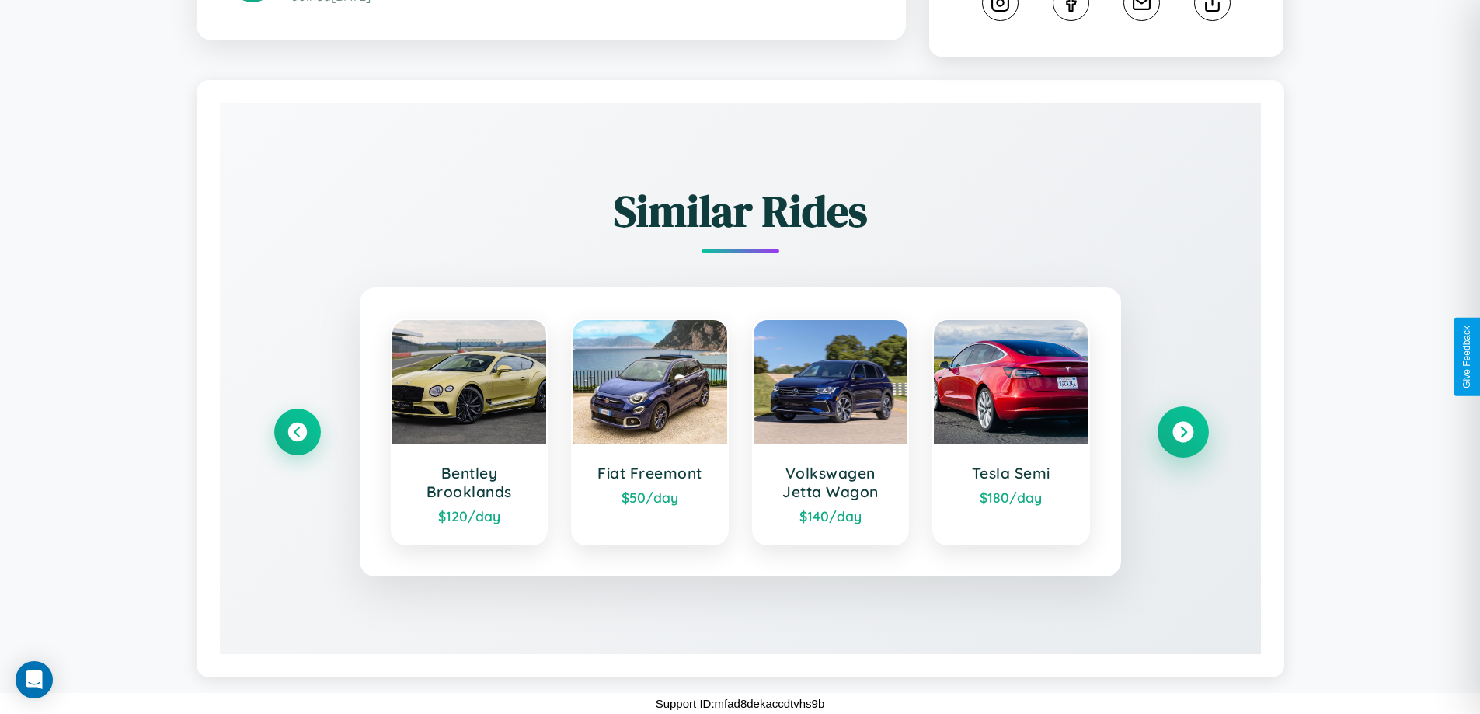
click at [1183, 432] on icon at bounding box center [1183, 432] width 21 height 21
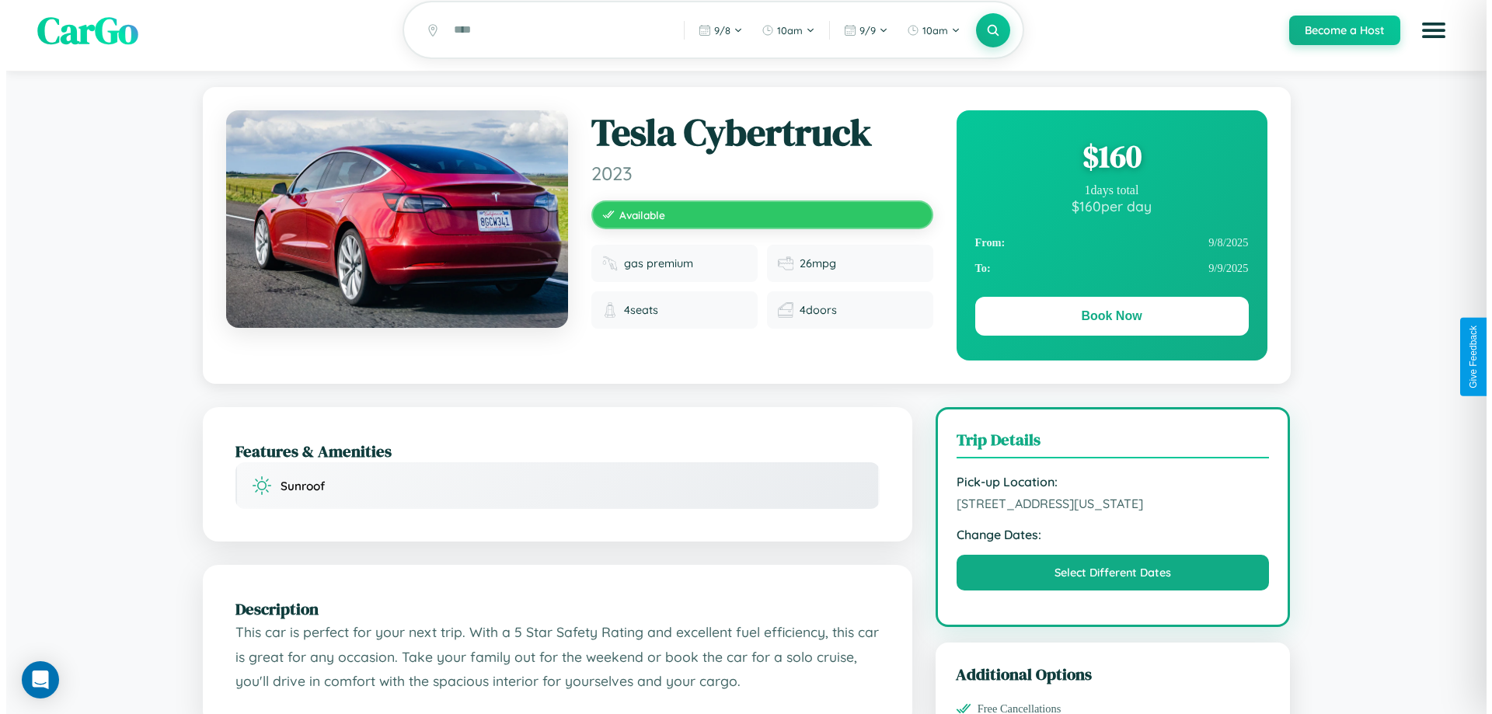
scroll to position [0, 0]
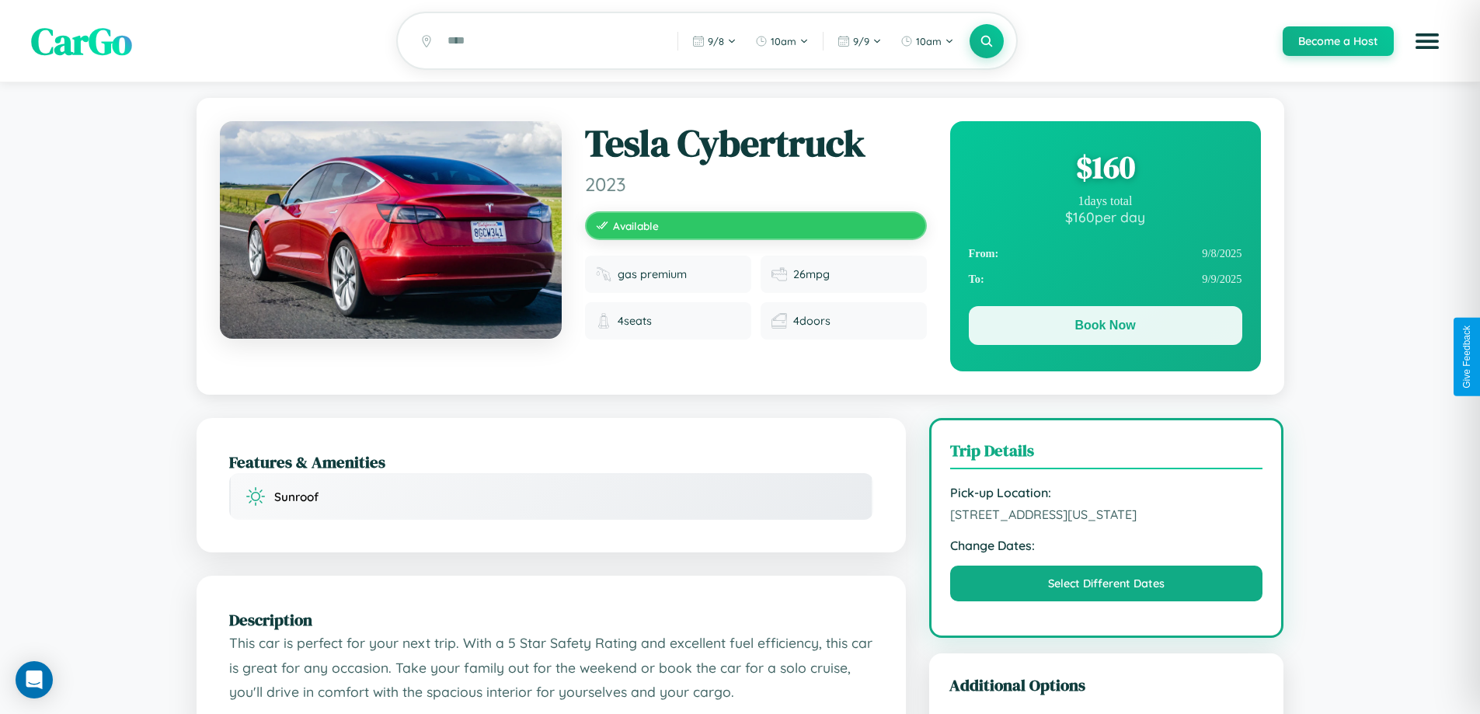
click at [1105, 328] on button "Book Now" at bounding box center [1106, 325] width 274 height 39
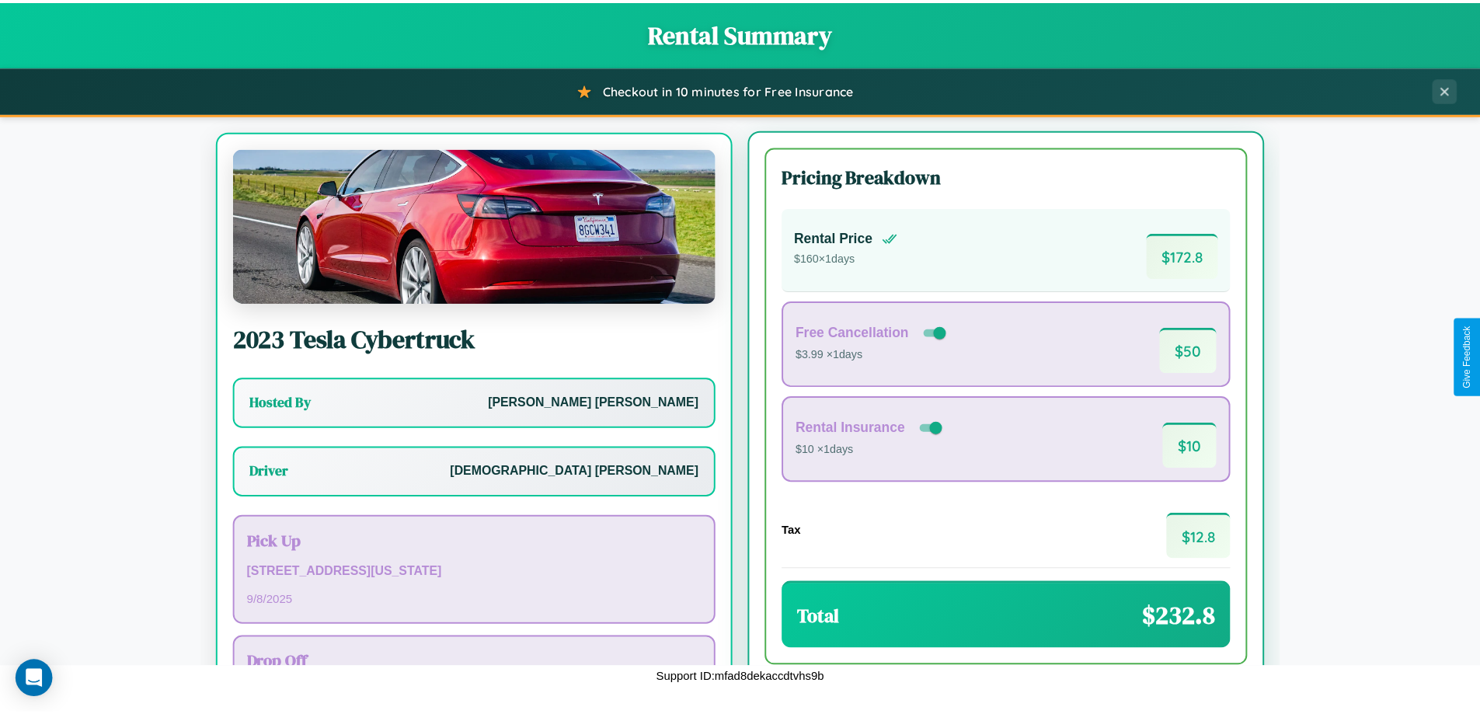
scroll to position [72, 0]
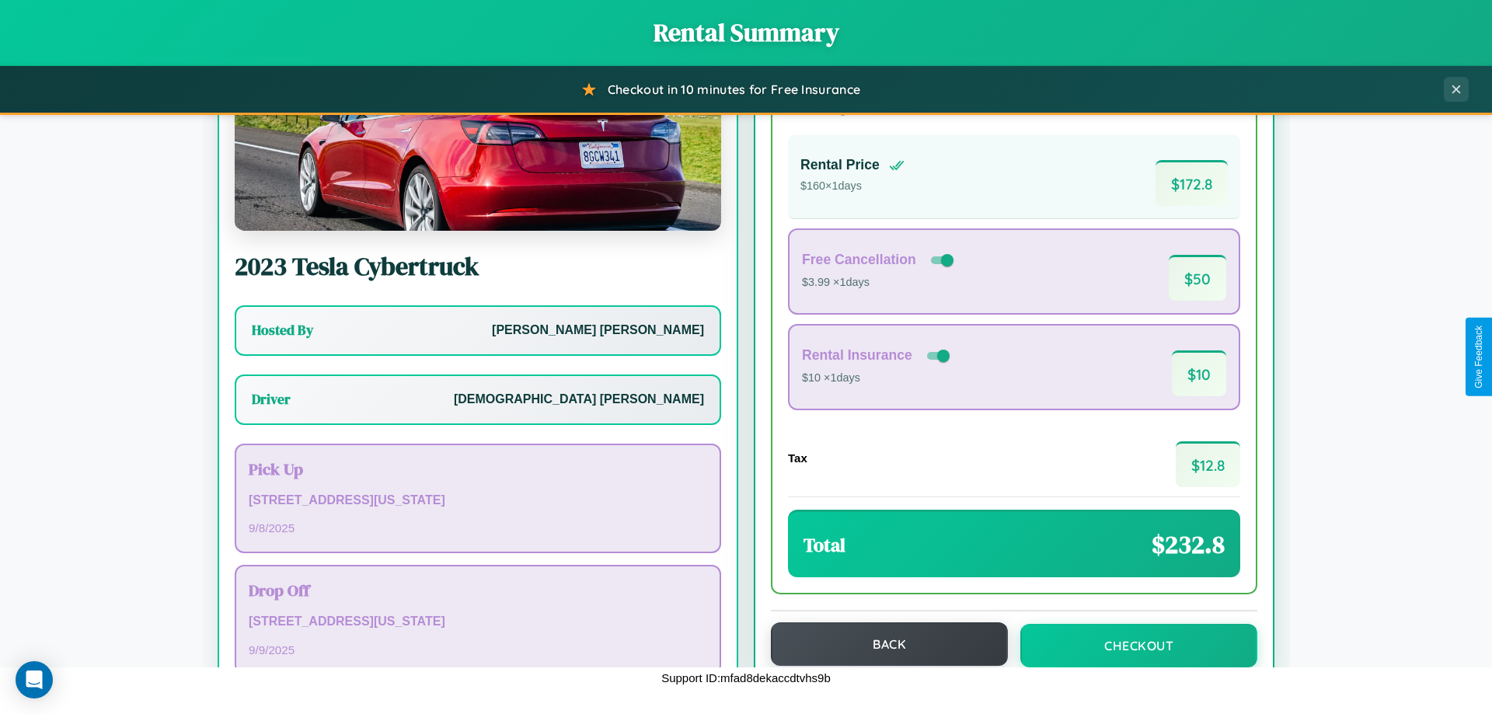
click at [882, 644] on button "Back" at bounding box center [889, 644] width 237 height 44
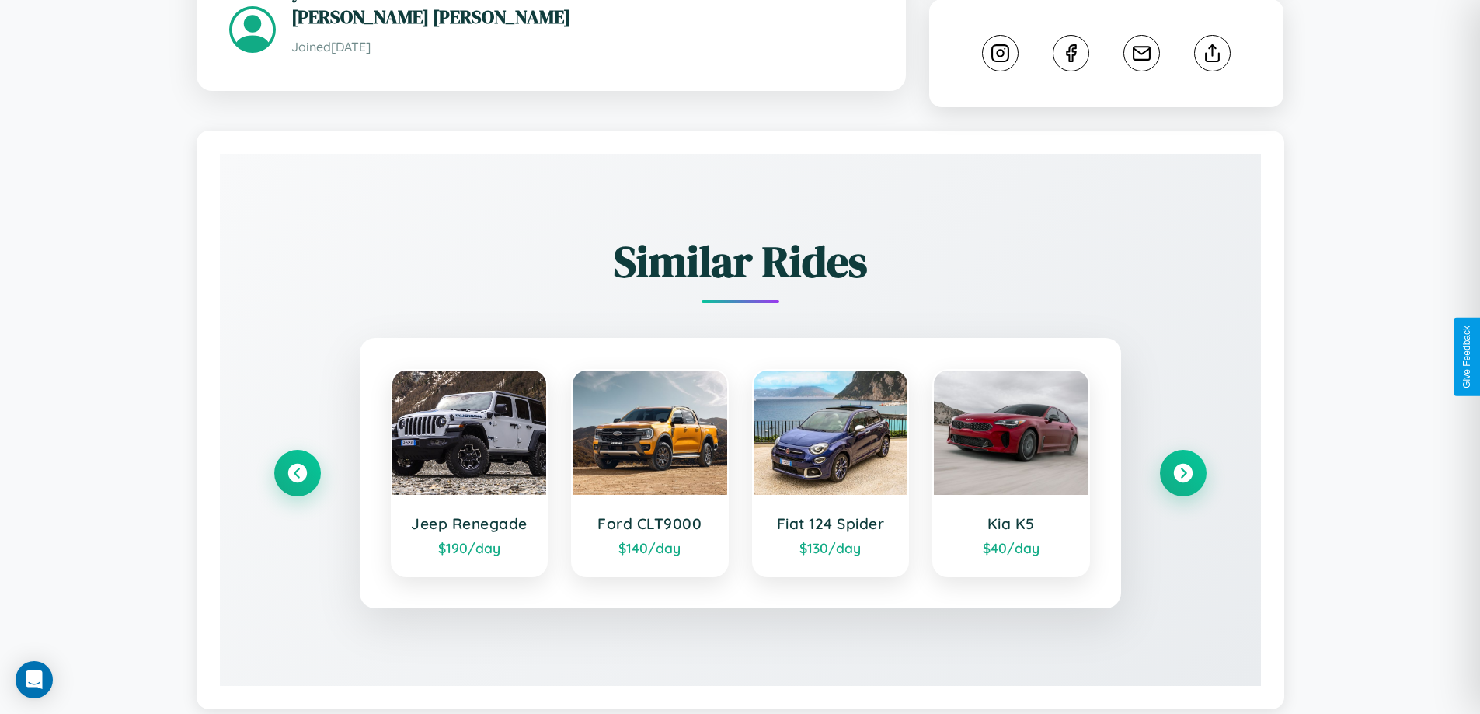
scroll to position [862, 0]
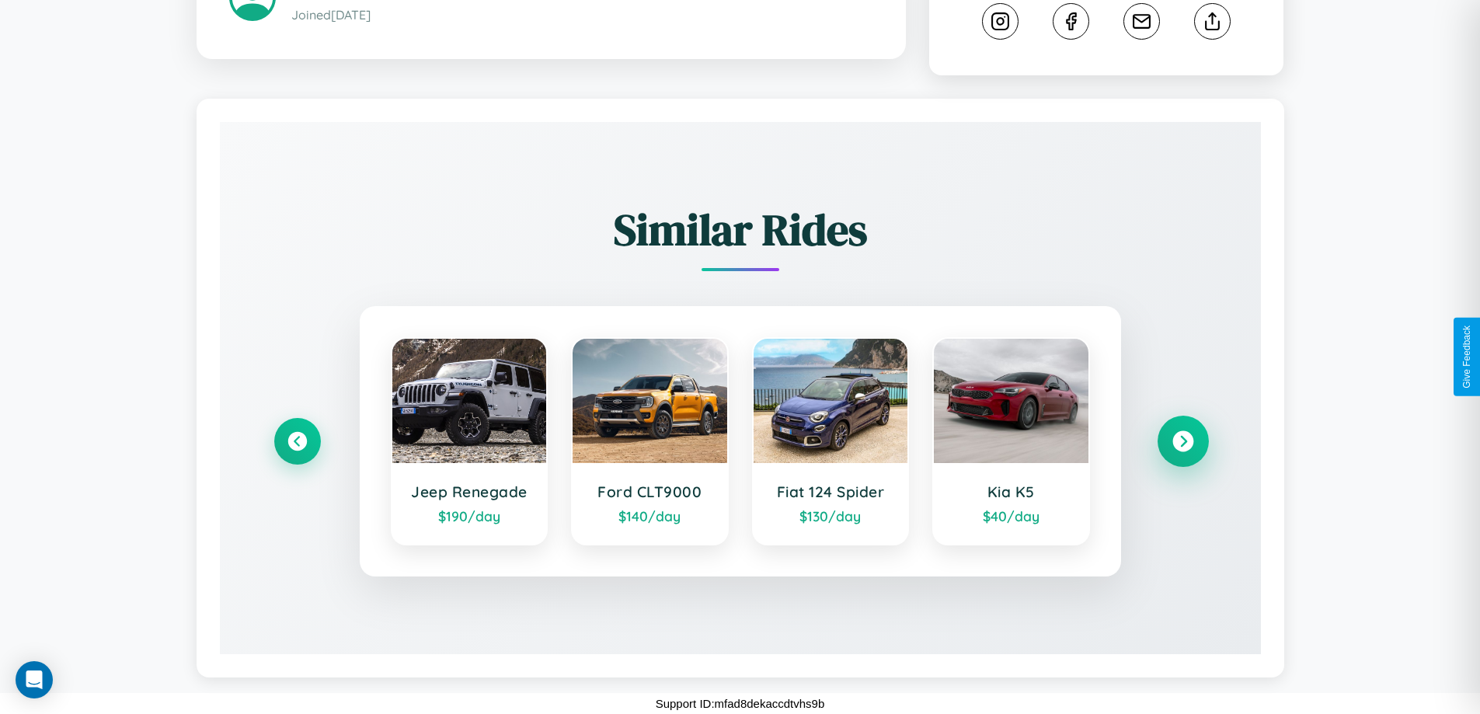
click at [1183, 441] on icon at bounding box center [1183, 441] width 21 height 21
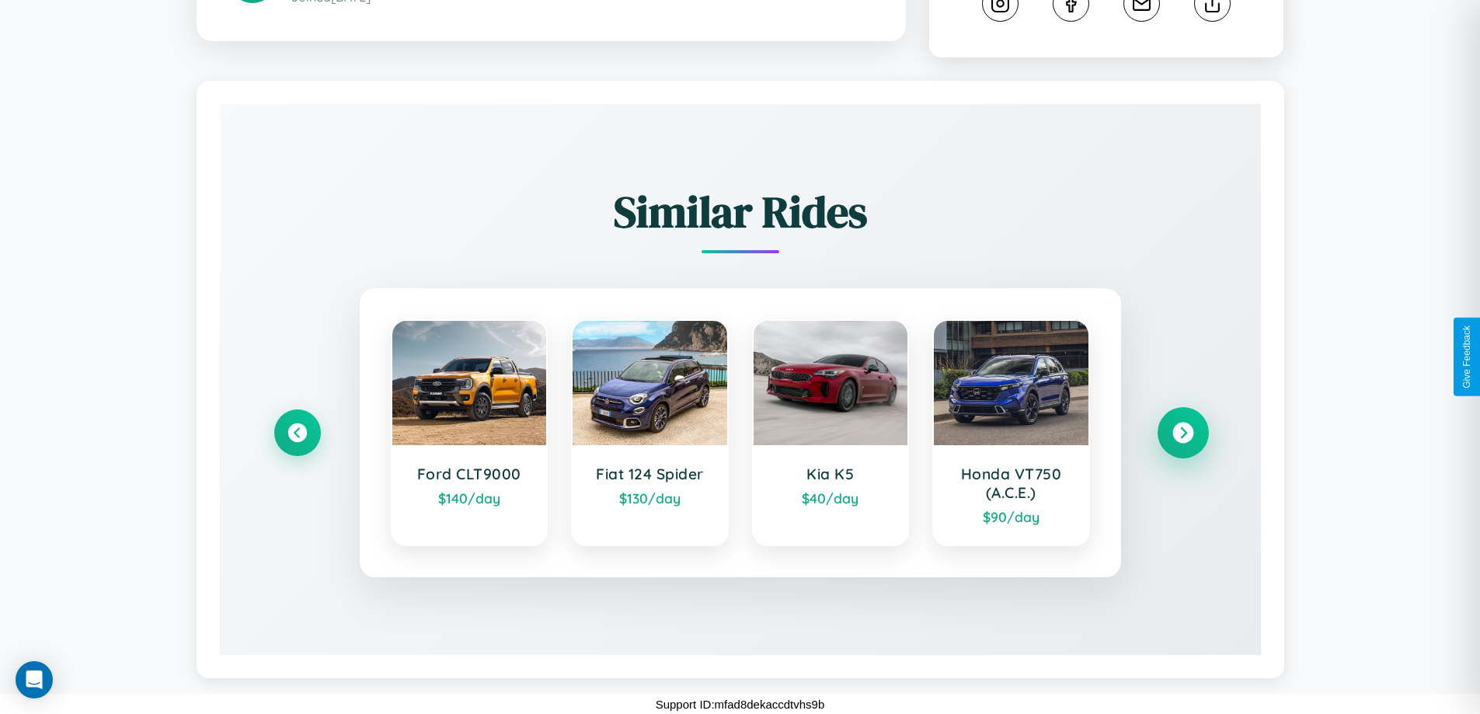
click at [1183, 444] on icon at bounding box center [1183, 433] width 21 height 21
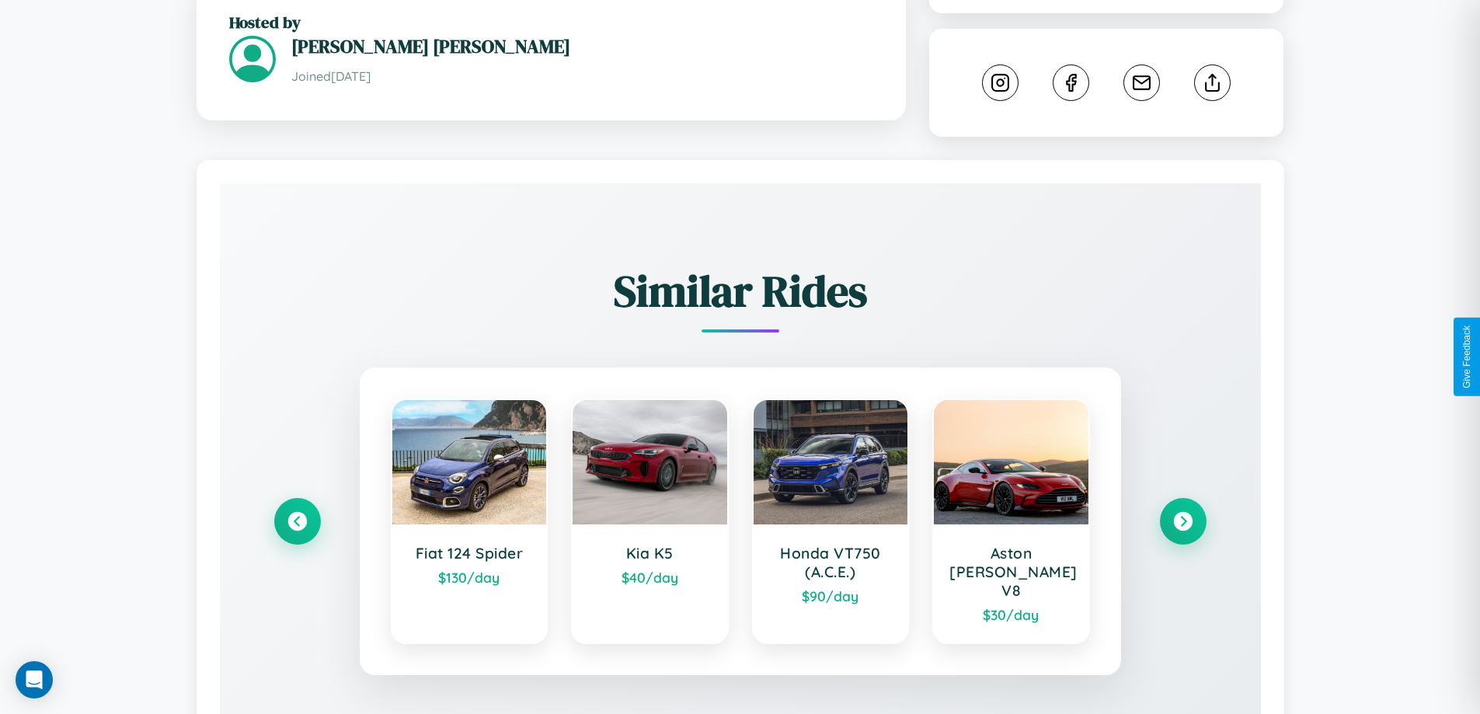
scroll to position [419, 0]
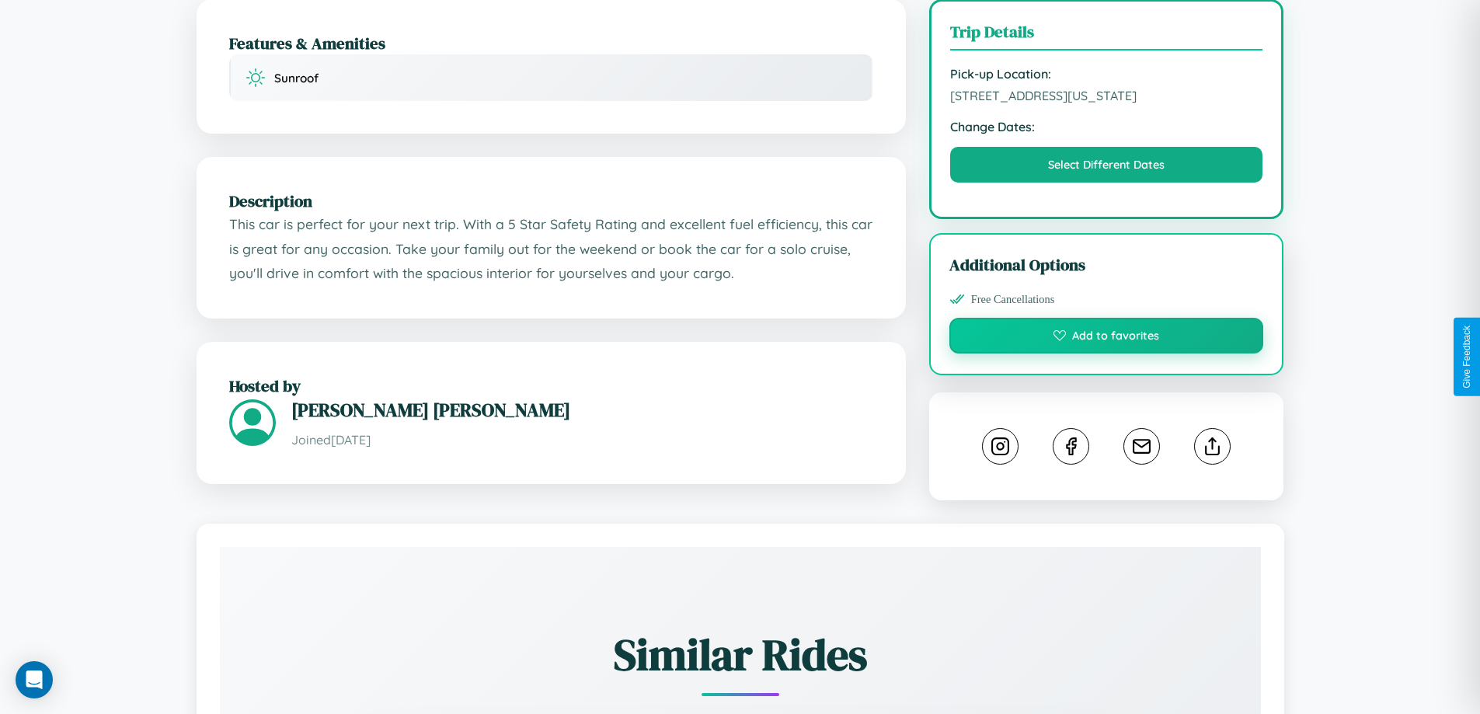
click at [1107, 354] on button "Add to favorites" at bounding box center [1107, 336] width 315 height 36
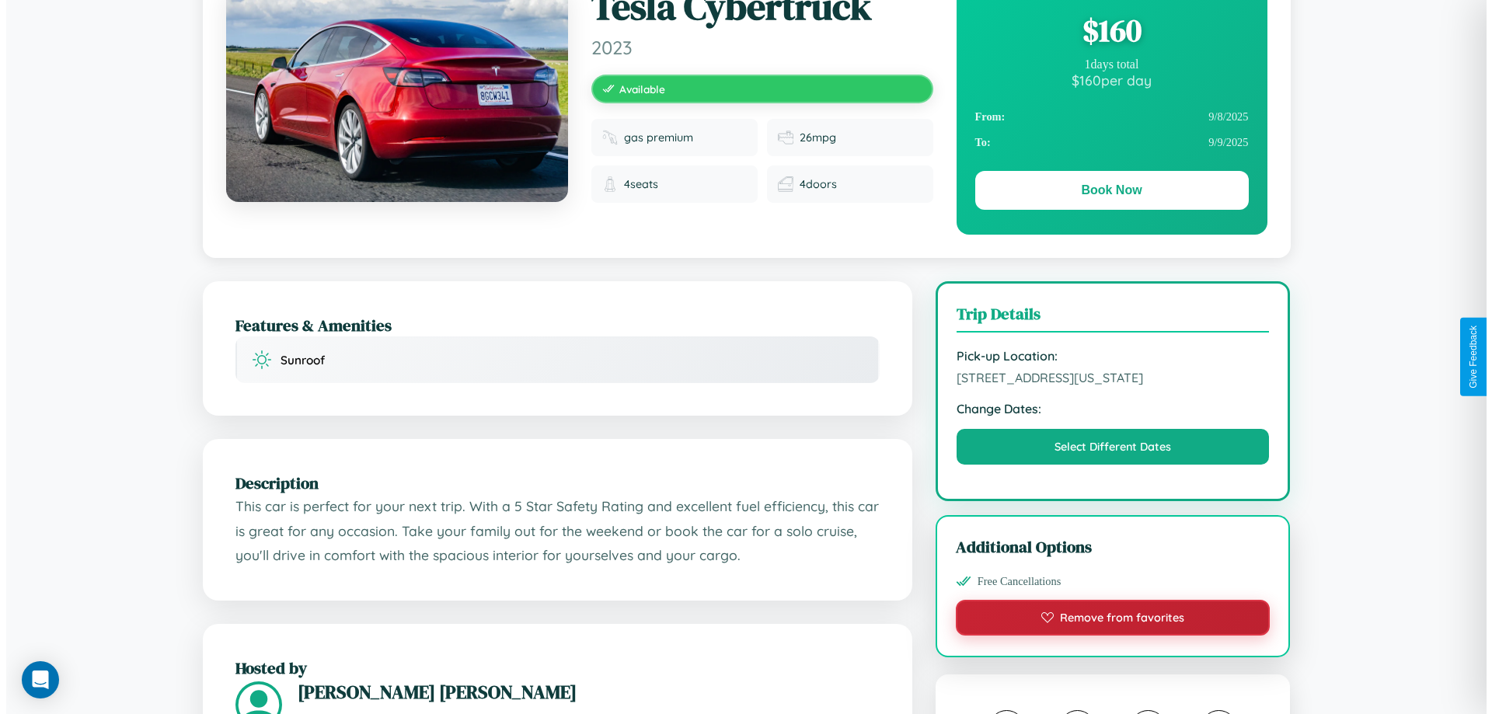
scroll to position [0, 0]
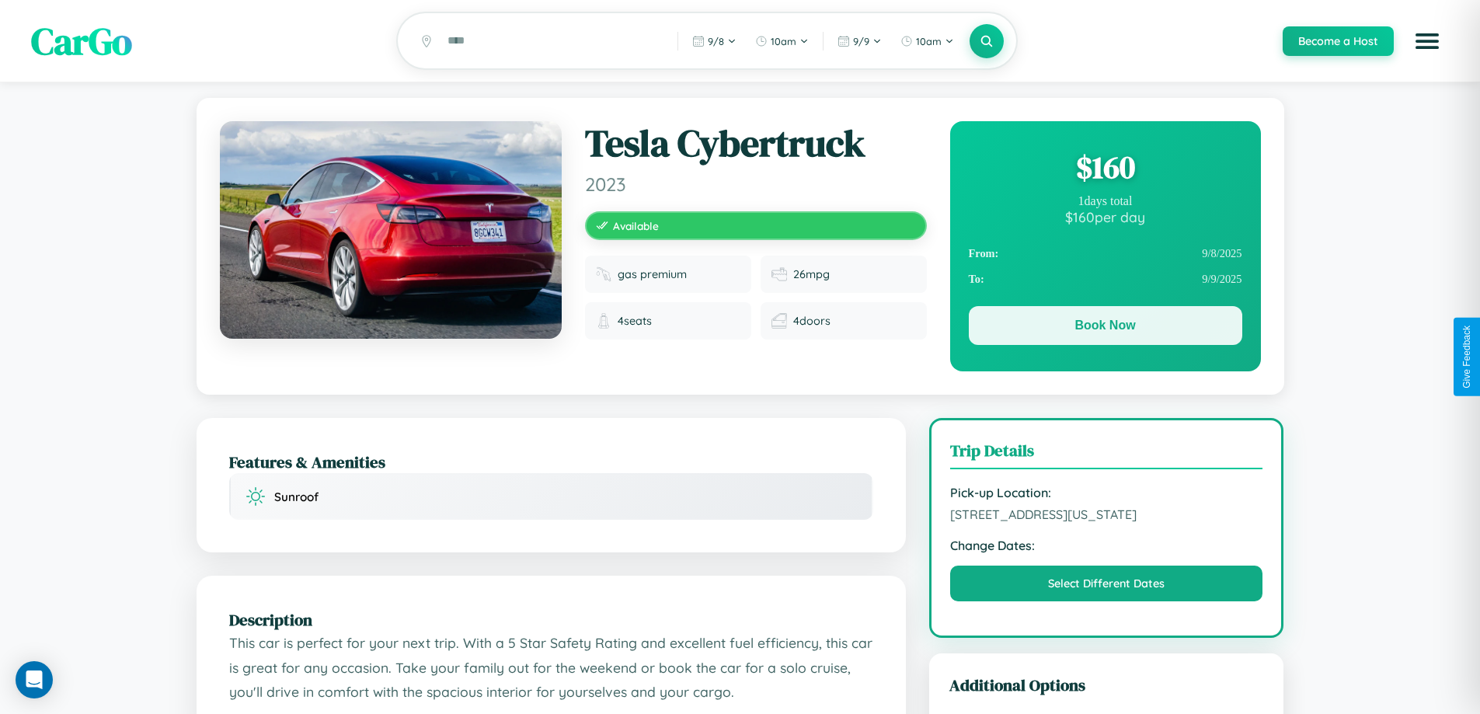
click at [1105, 329] on button "Book Now" at bounding box center [1106, 325] width 274 height 39
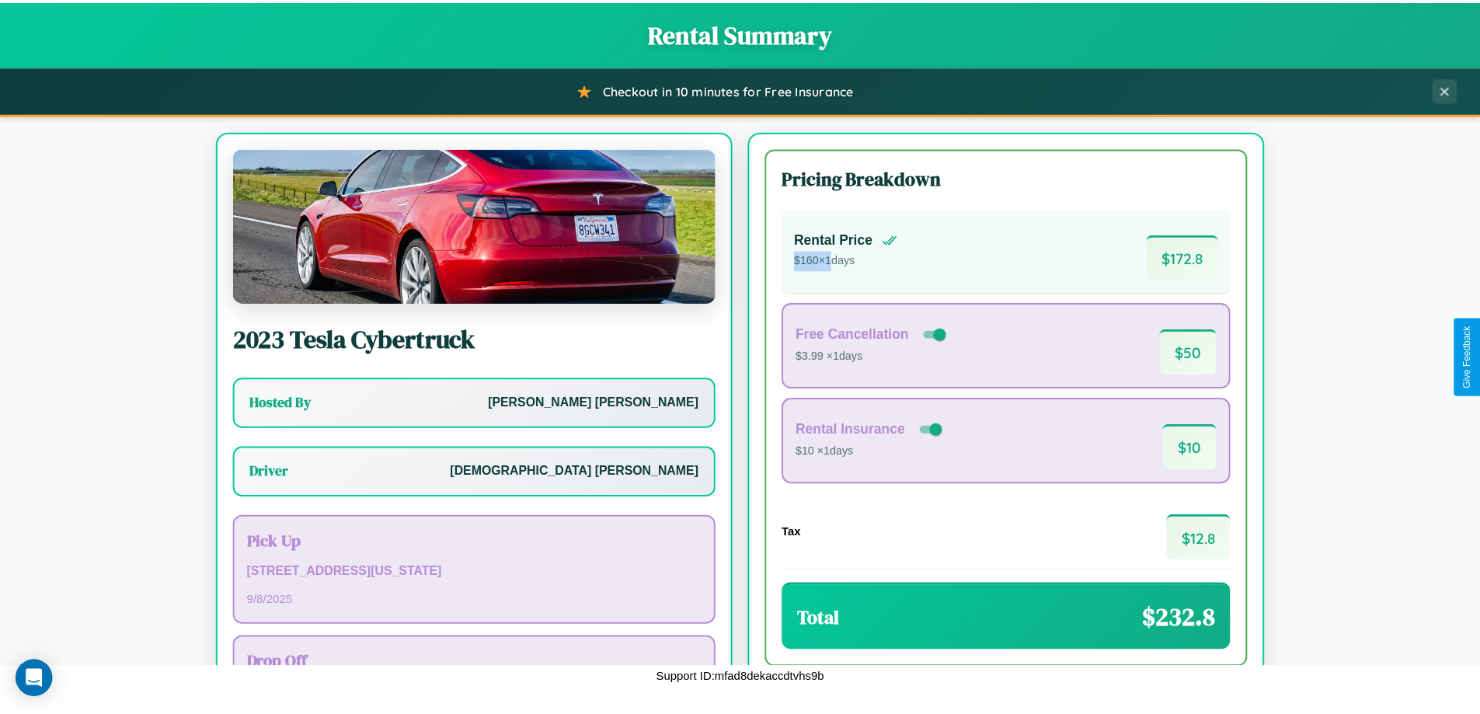
scroll to position [112, 0]
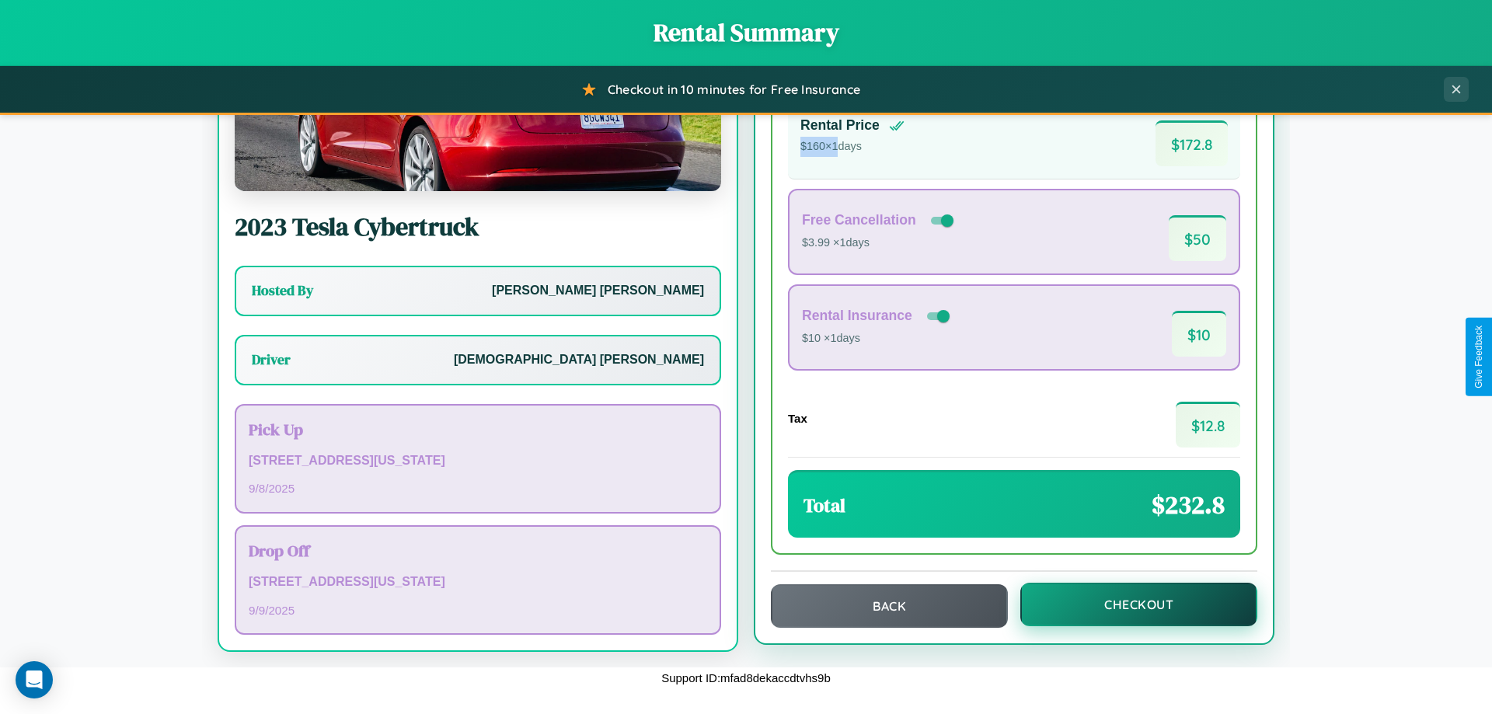
click at [1128, 605] on button "Checkout" at bounding box center [1138, 605] width 237 height 44
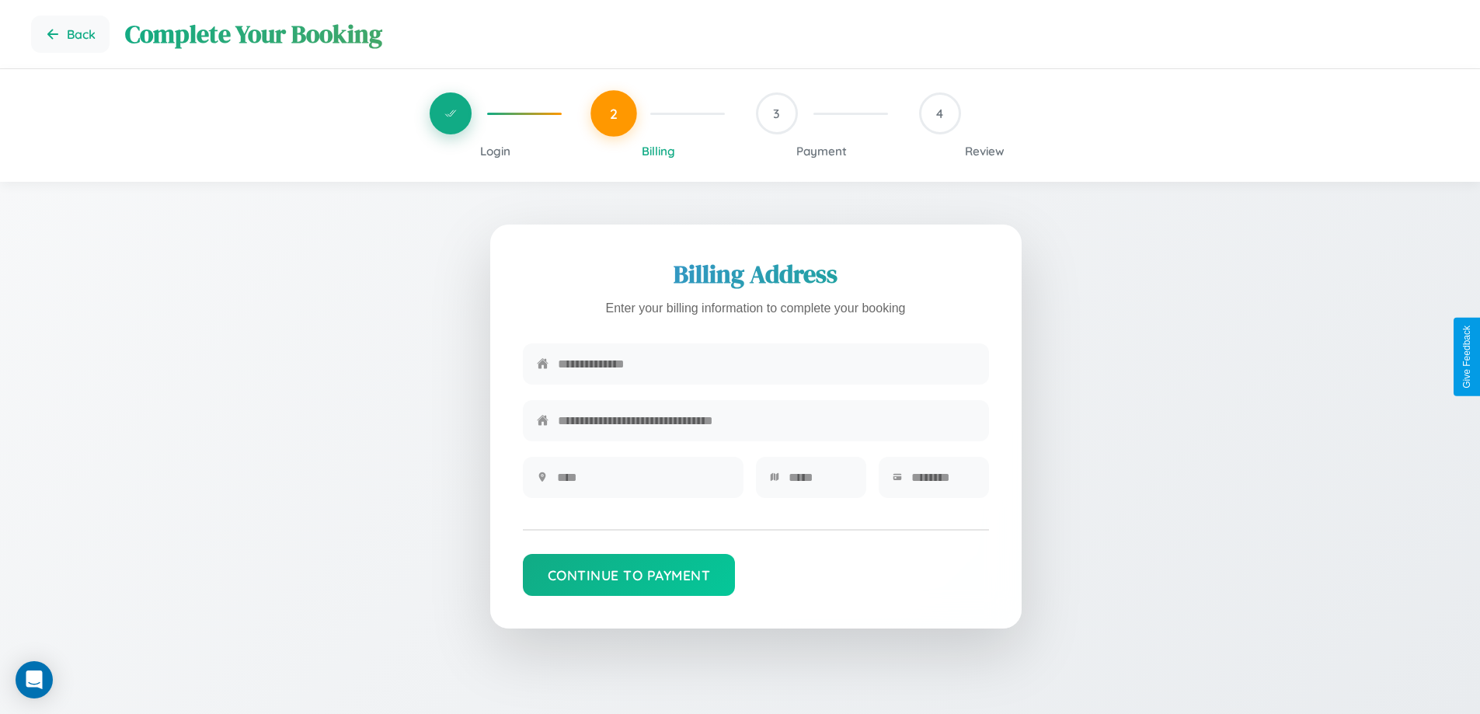
click at [766, 364] on input "text" at bounding box center [766, 364] width 417 height 38
type input "**********"
click at [643, 483] on input "text" at bounding box center [643, 477] width 173 height 38
type input "********"
click at [820, 483] on input "text" at bounding box center [821, 477] width 64 height 38
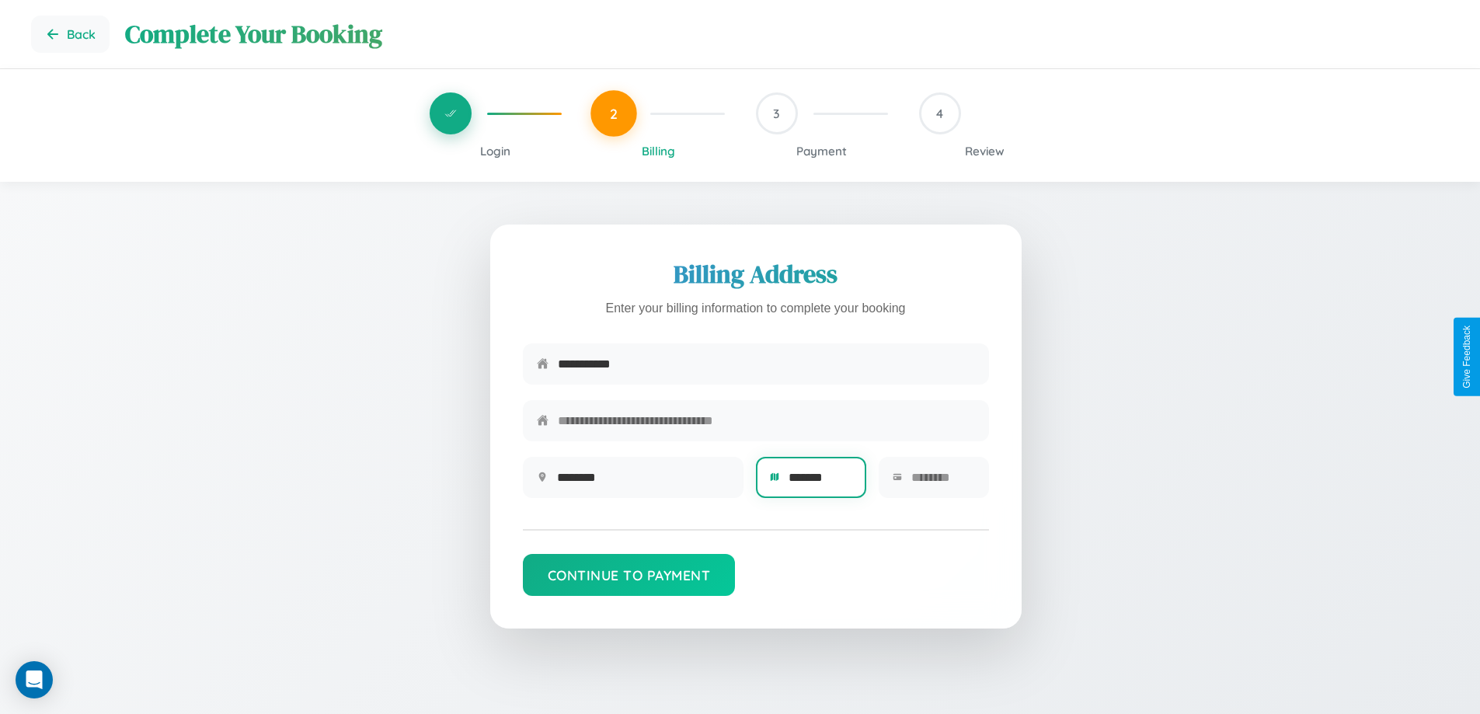
type input "*******"
click at [943, 483] on input "text" at bounding box center [943, 477] width 64 height 38
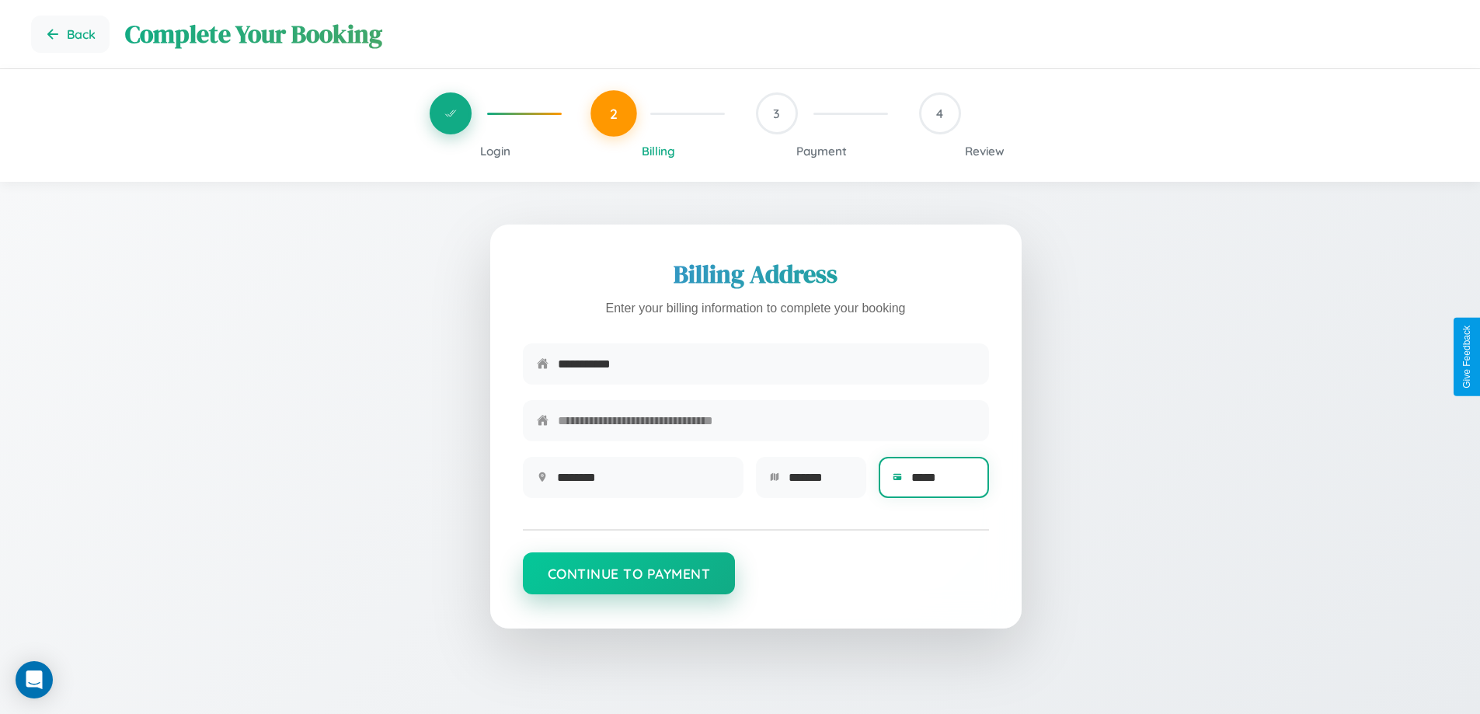
type input "*****"
click at [629, 581] on button "Continue to Payment" at bounding box center [629, 573] width 213 height 42
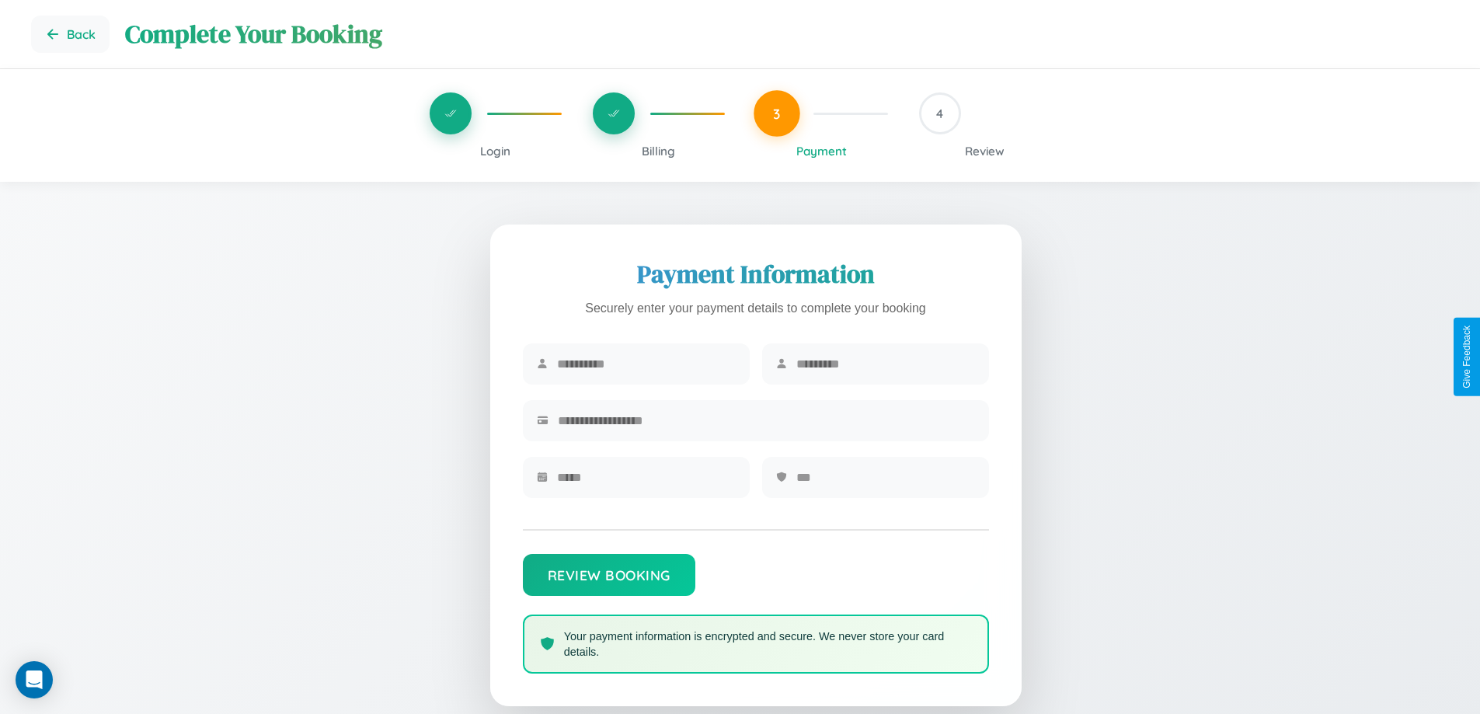
click at [646, 364] on input "text" at bounding box center [646, 364] width 179 height 38
type input "********"
click at [885, 364] on input "text" at bounding box center [885, 364] width 179 height 38
type input "******"
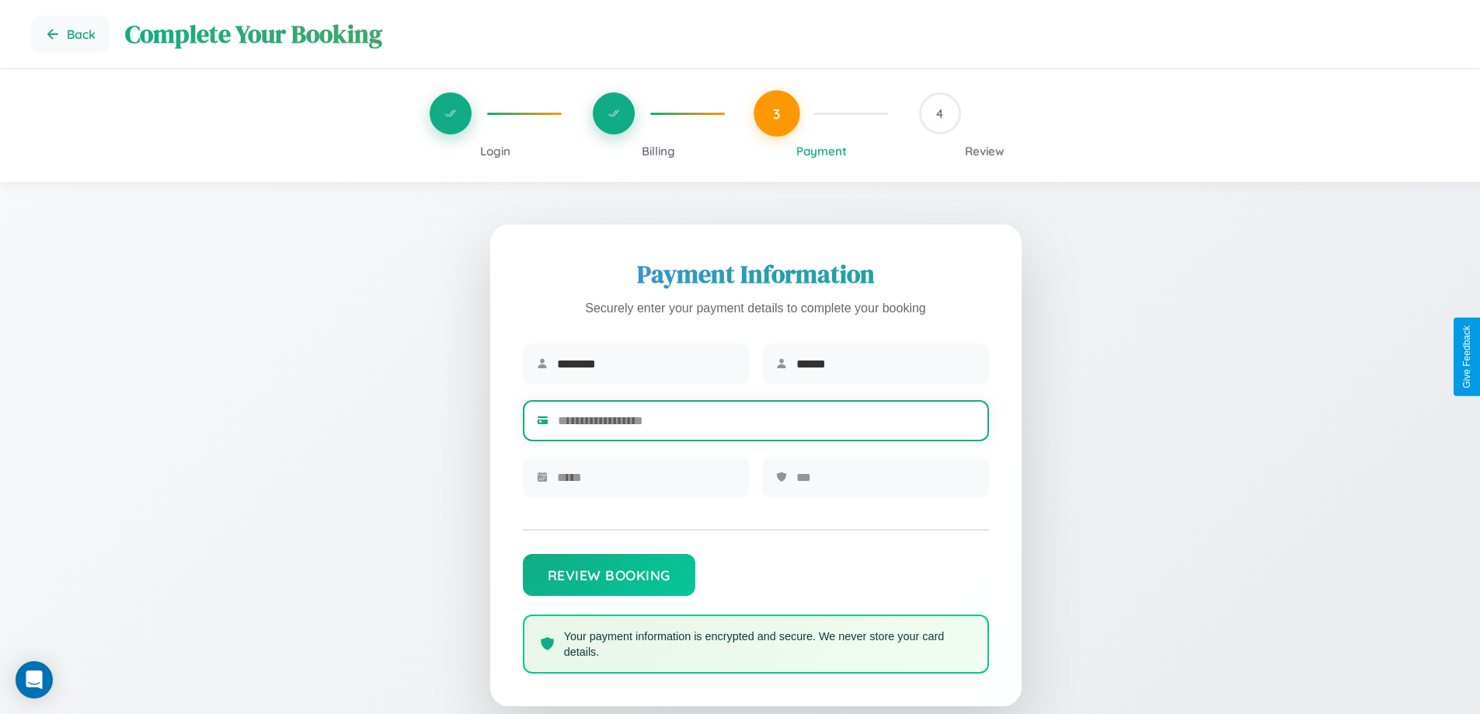
click at [766, 423] on input "text" at bounding box center [766, 421] width 417 height 38
type input "**********"
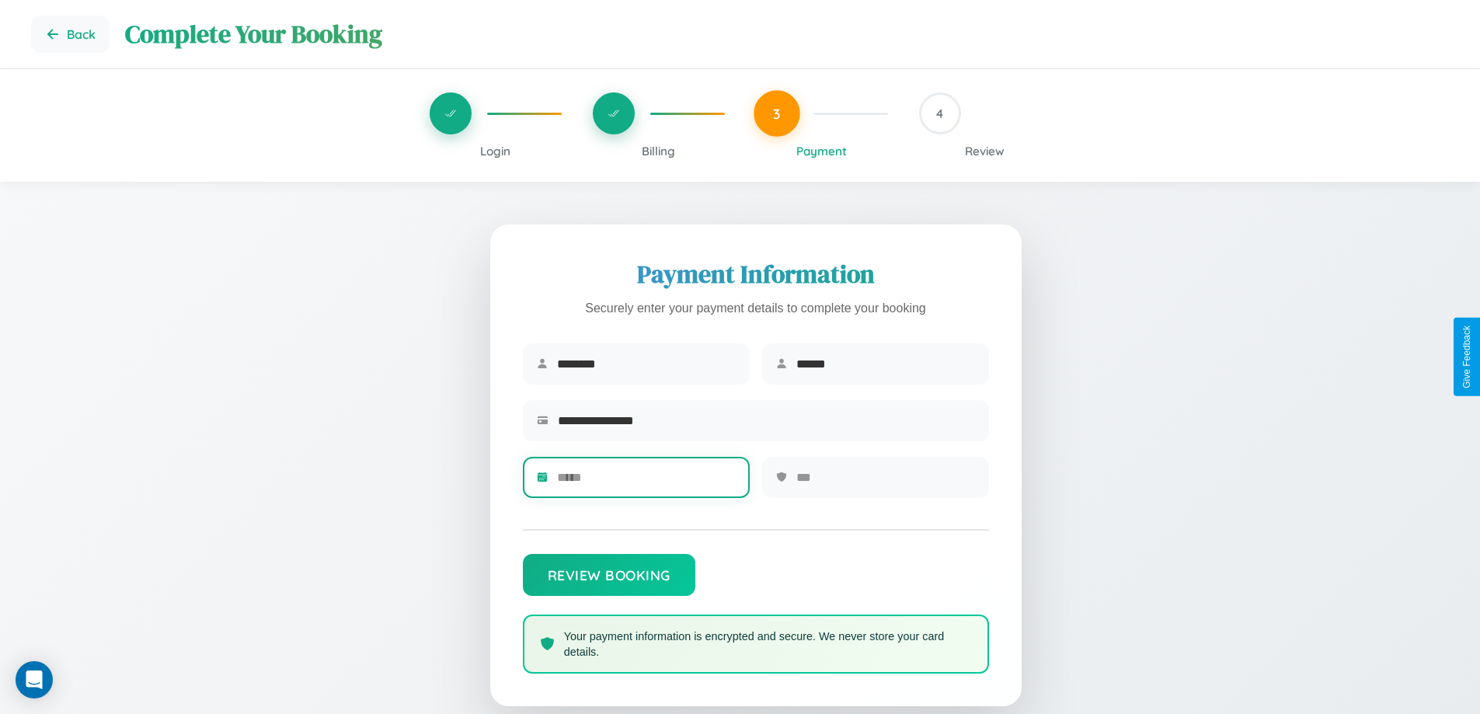
click at [646, 483] on input "text" at bounding box center [646, 477] width 179 height 38
type input "*****"
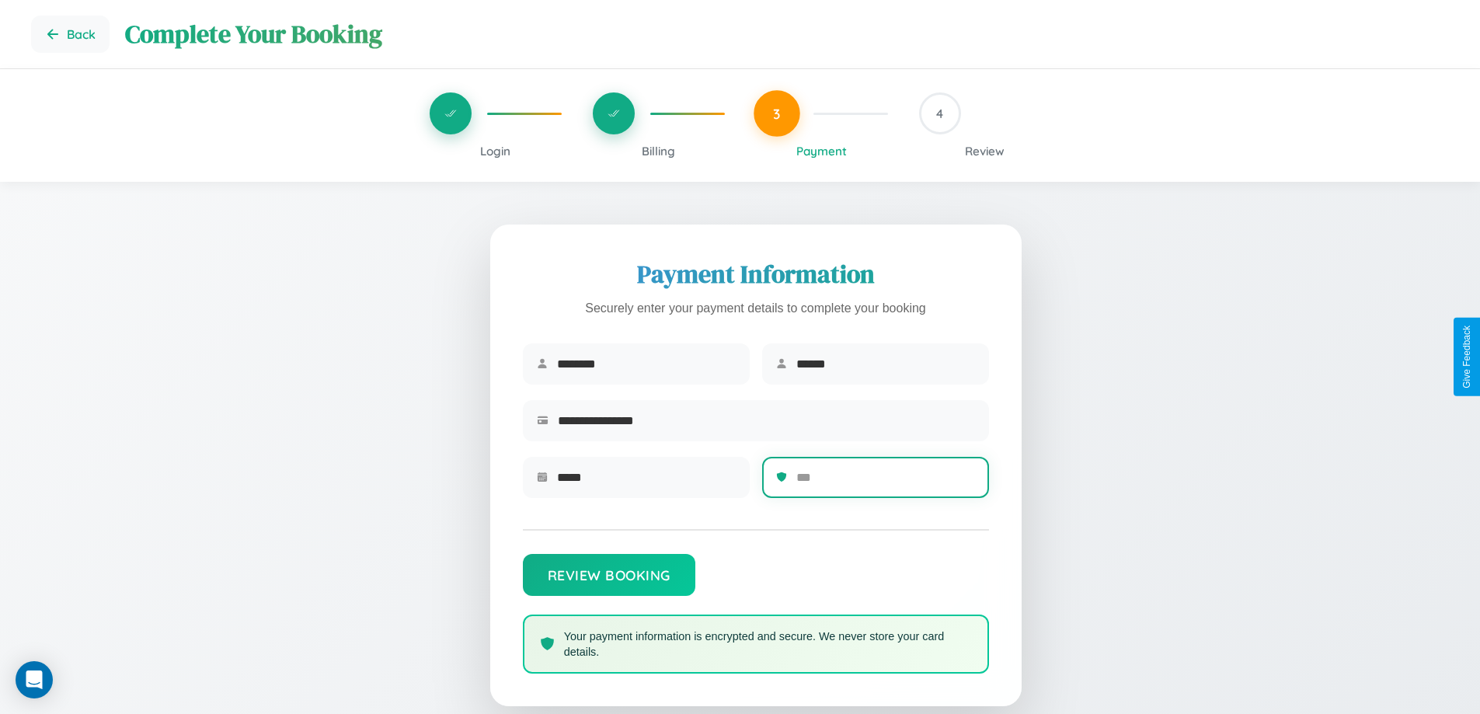
click at [885, 483] on input "text" at bounding box center [885, 477] width 179 height 38
type input "***"
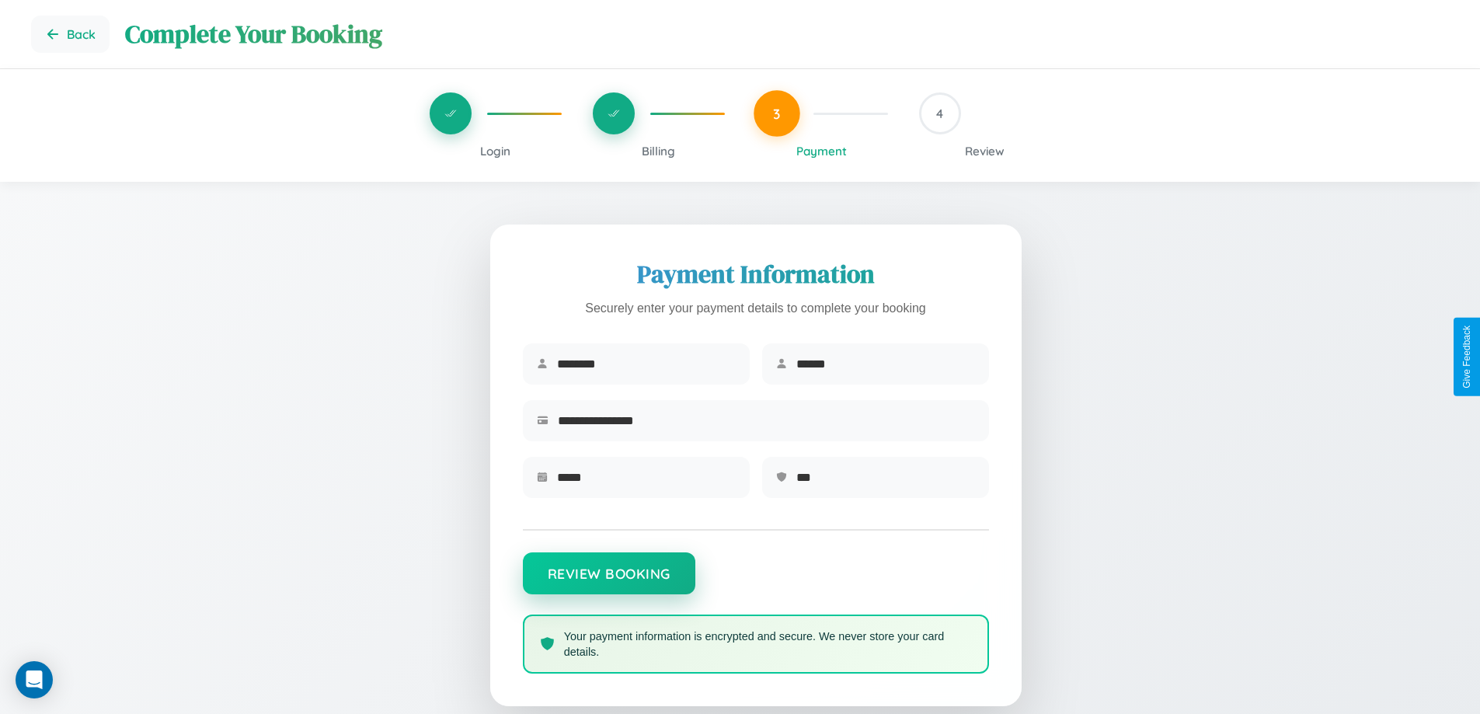
click at [608, 581] on button "Review Booking" at bounding box center [609, 573] width 173 height 42
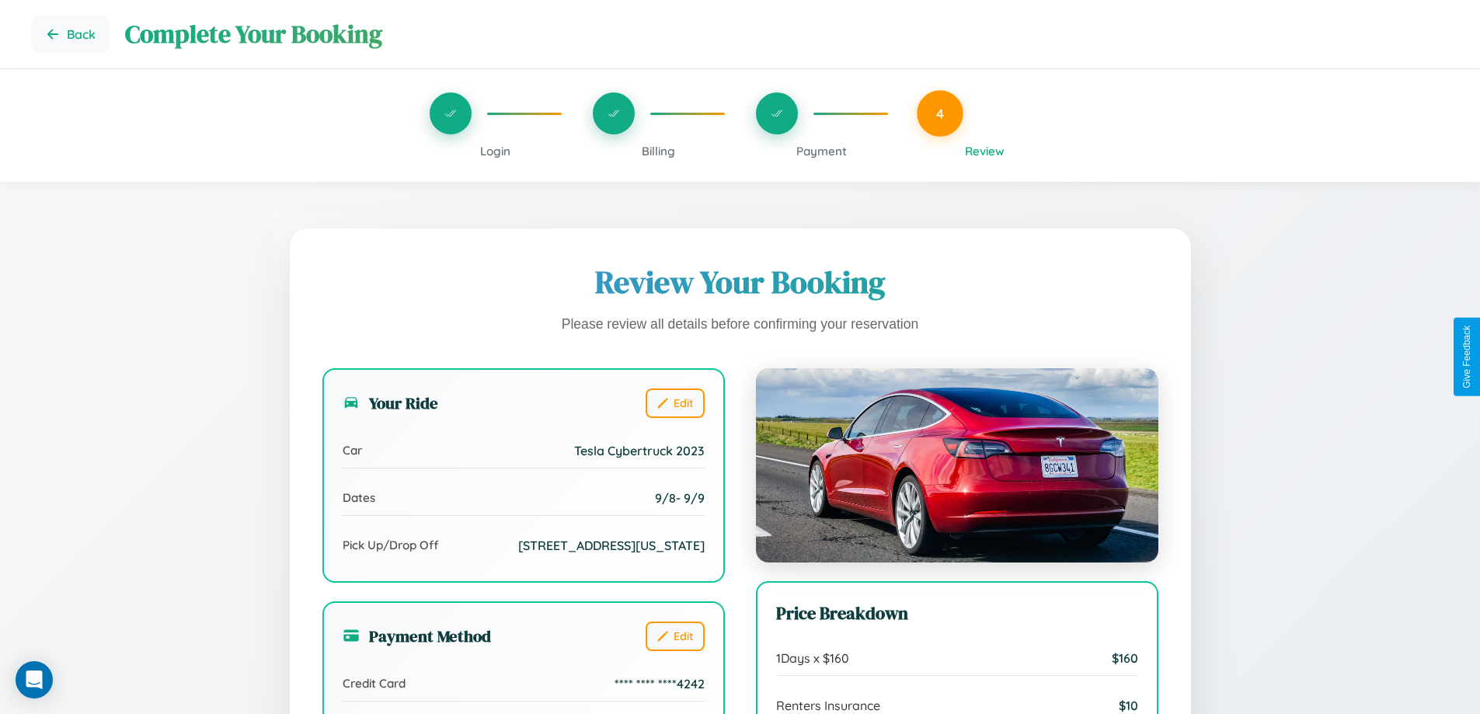
scroll to position [476, 0]
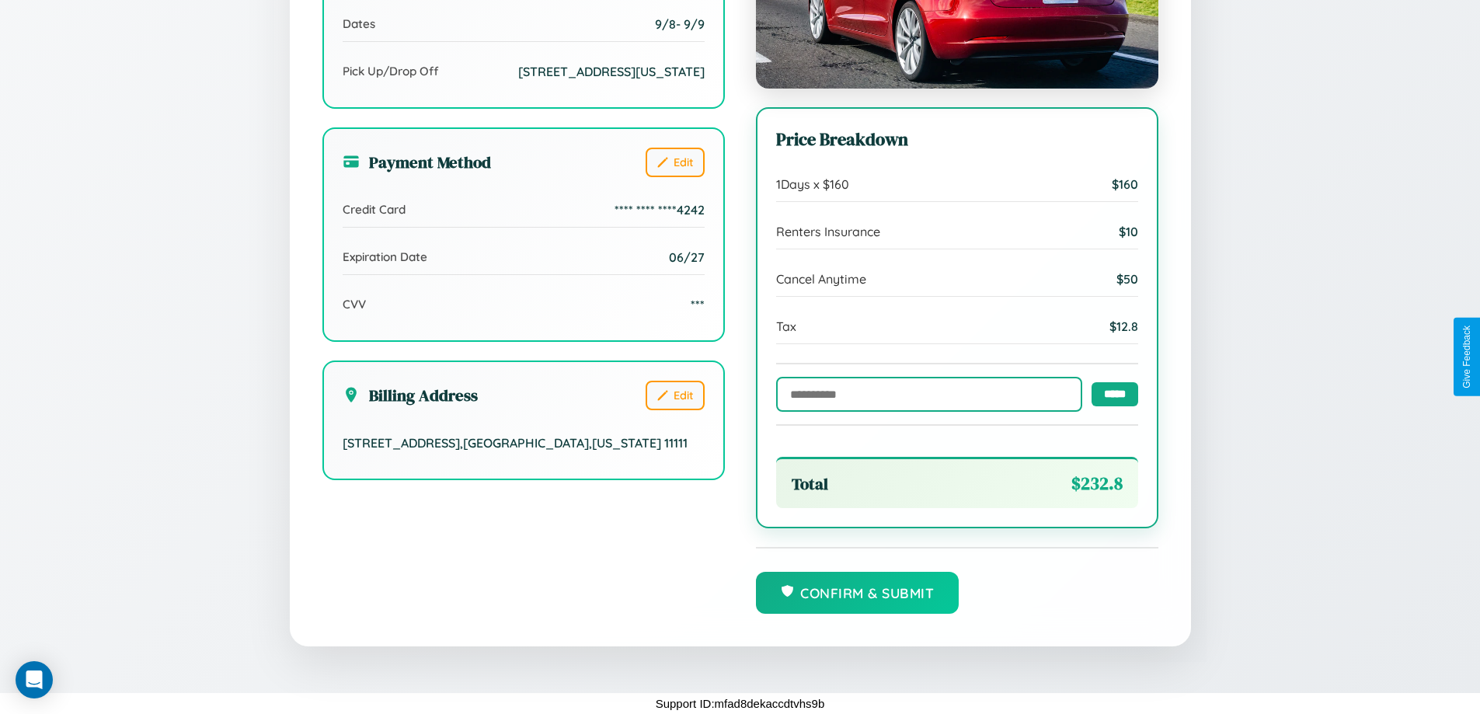
click at [925, 393] on input "text" at bounding box center [929, 394] width 306 height 35
type input "******"
click at [1110, 392] on input "*****" at bounding box center [1115, 394] width 47 height 24
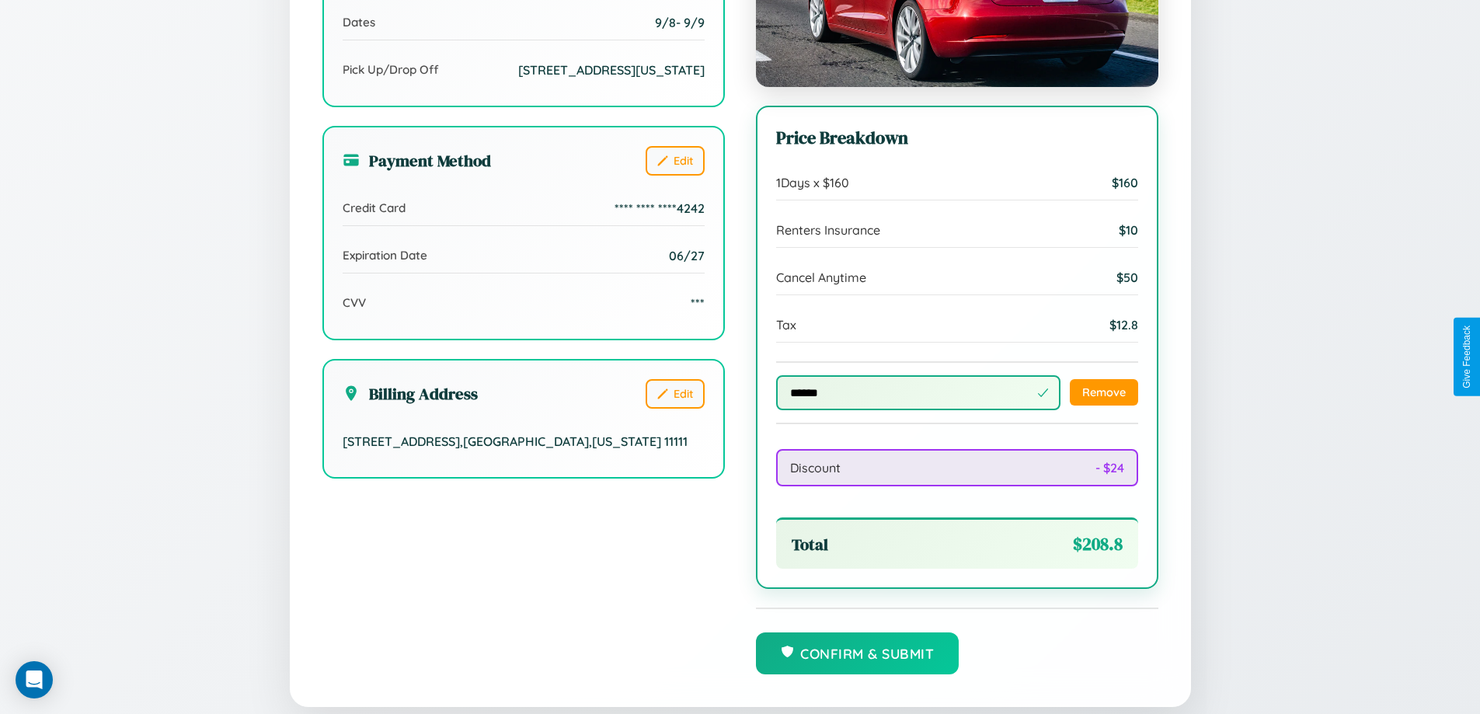
scroll to position [538, 0]
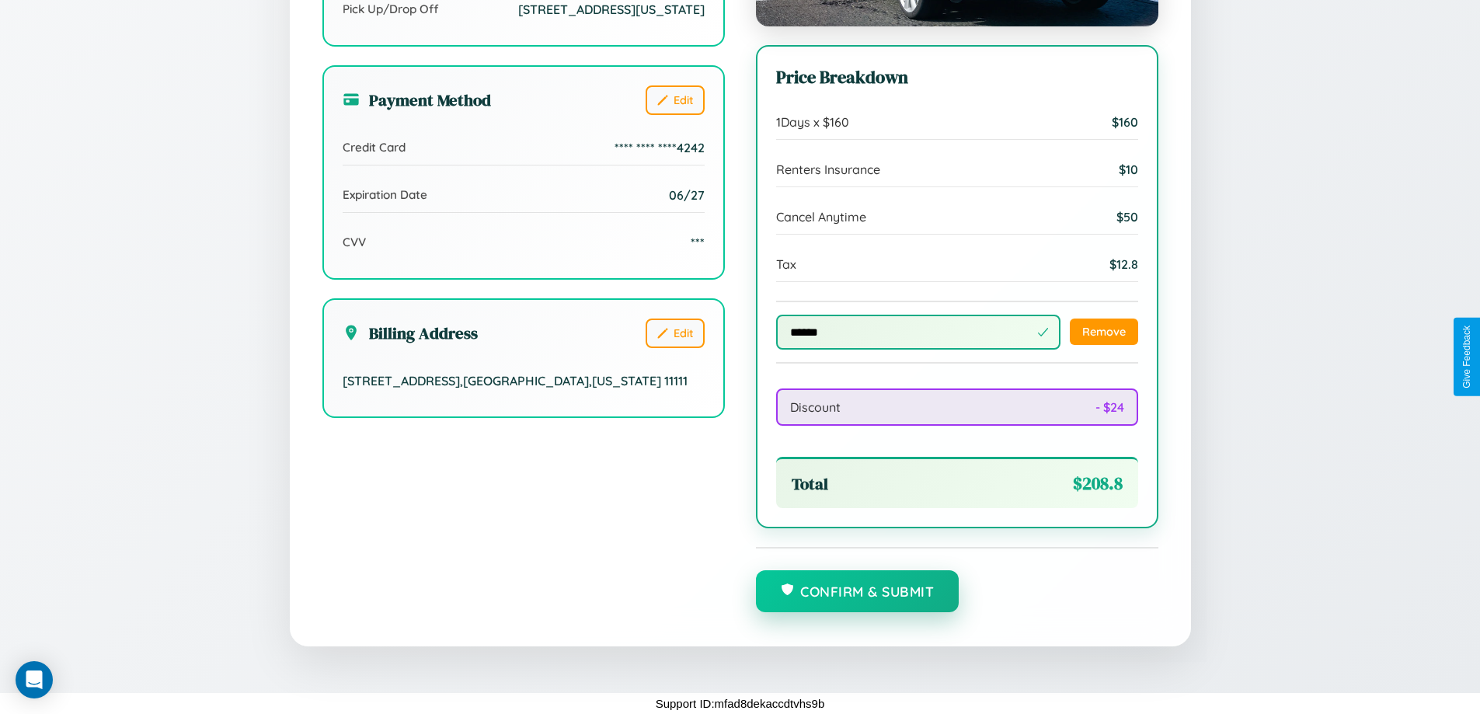
click at [857, 592] on button "Confirm & Submit" at bounding box center [858, 591] width 204 height 42
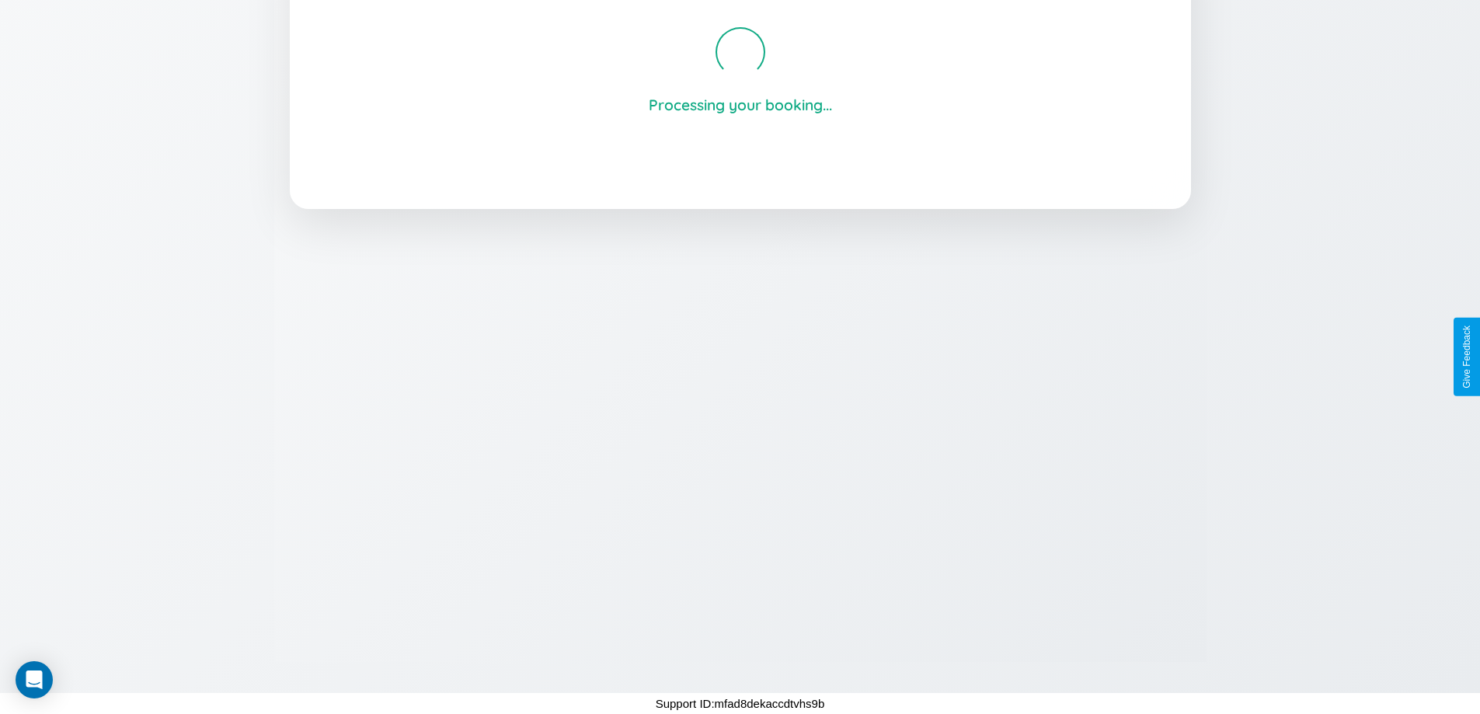
scroll to position [296, 0]
